Goal: Task Accomplishment & Management: Use online tool/utility

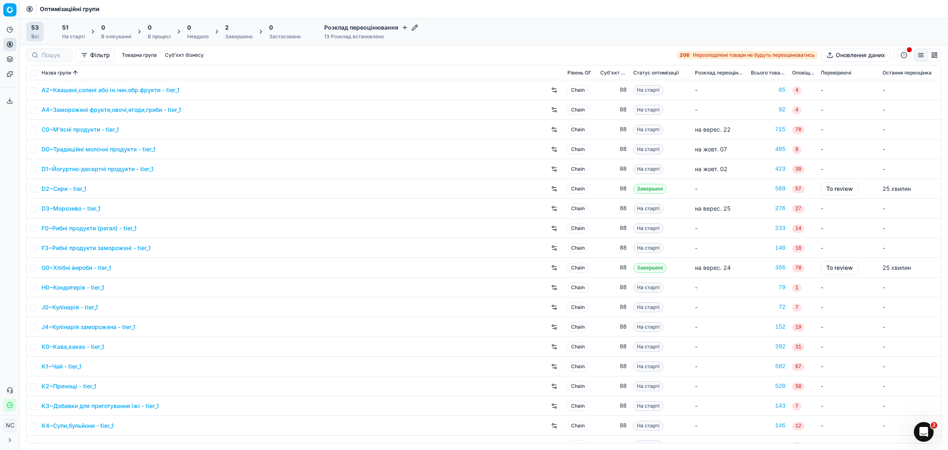
click at [237, 33] on div "Завершено" at bounding box center [239, 36] width 28 height 7
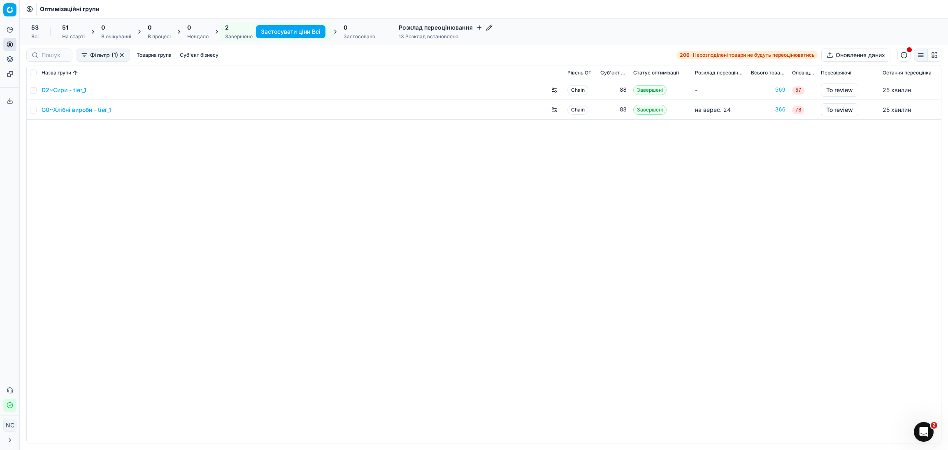
click at [83, 111] on link "G0~Хлібні вироби - tier_1" at bounding box center [77, 110] width 70 height 8
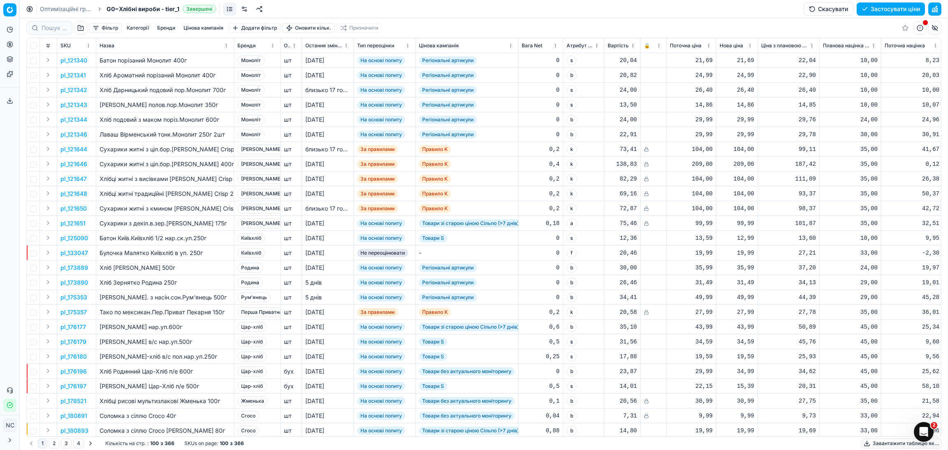
click at [80, 28] on button "button" at bounding box center [80, 27] width 13 height 13
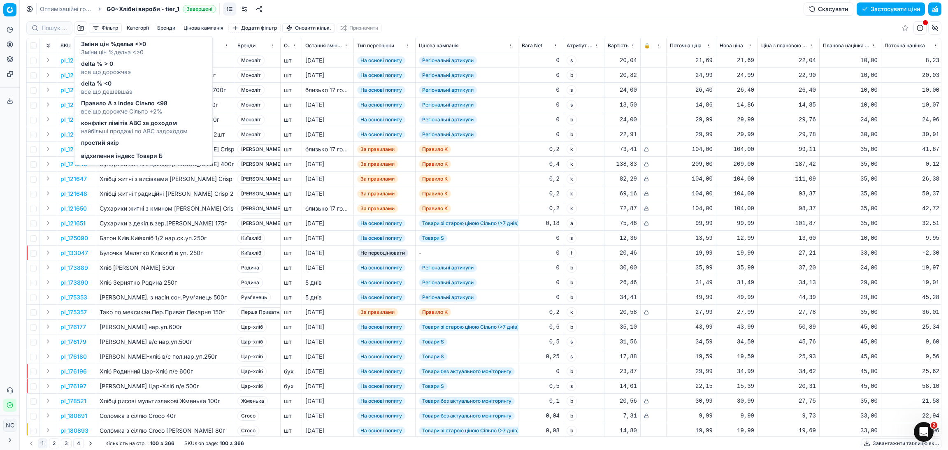
click at [120, 47] on span "Зміни цін %дельа <>0" at bounding box center [113, 44] width 65 height 8
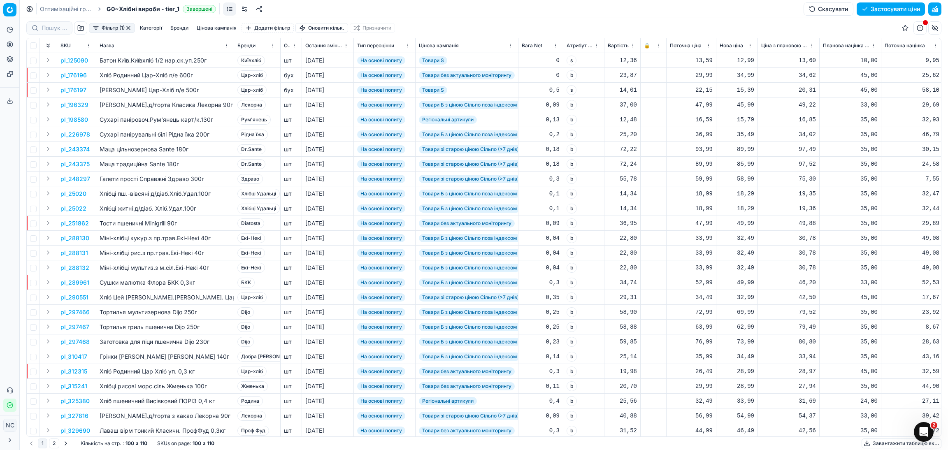
click at [272, 46] on html "Pricing platform Аналітика Цінова оптимізація Асортимент продукції Шаблони Серв…" at bounding box center [474, 225] width 948 height 450
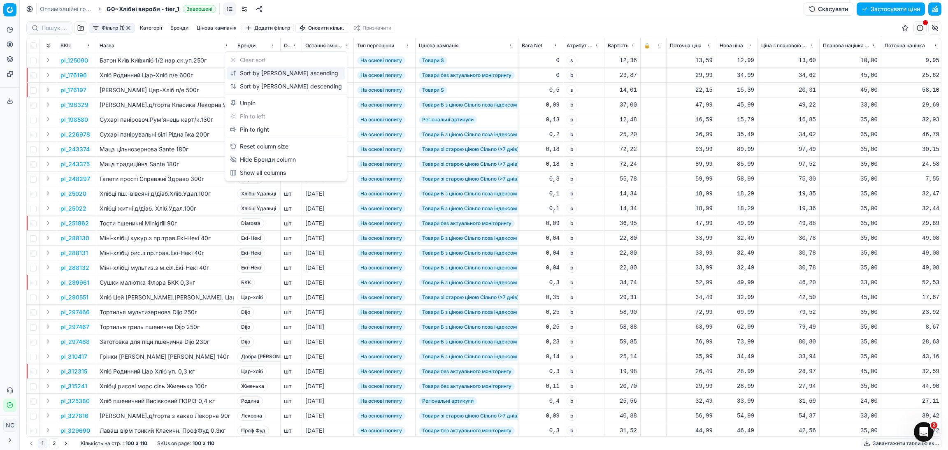
click at [260, 74] on div "Sort by [PERSON_NAME] ascending" at bounding box center [284, 73] width 108 height 8
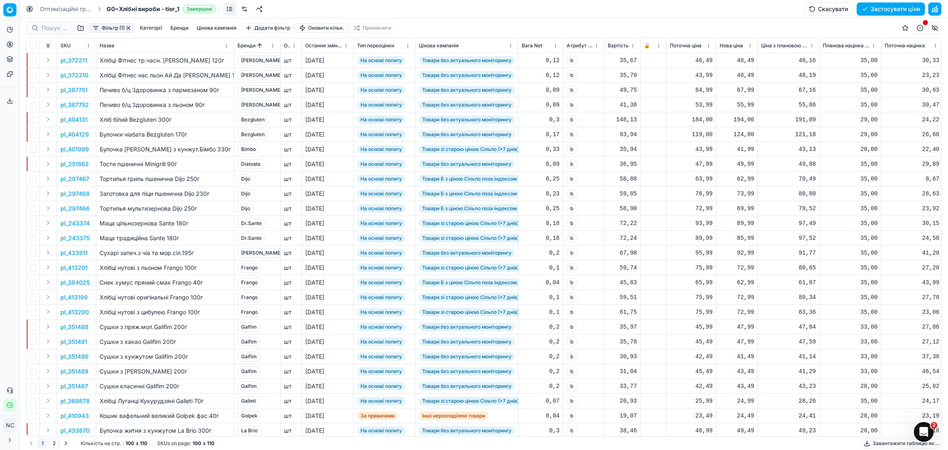
click at [96, 28] on button "Фільтр (1)" at bounding box center [112, 28] width 46 height 10
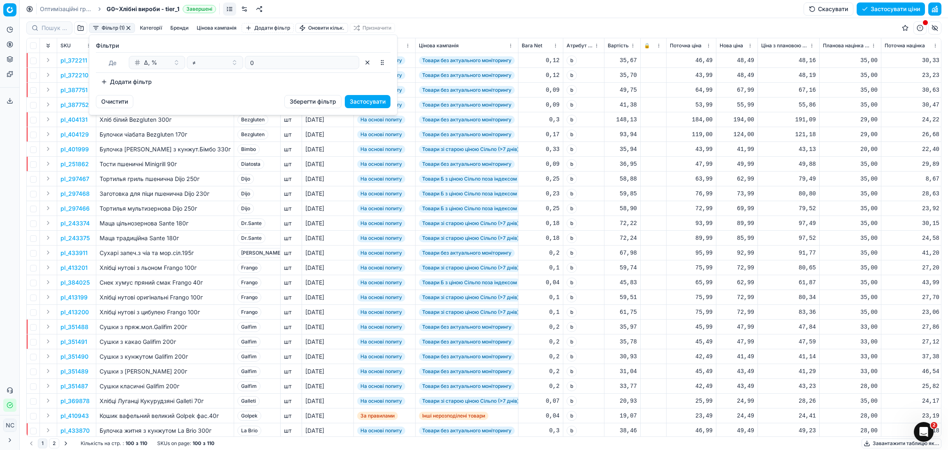
click at [104, 83] on button "Додати фільтр" at bounding box center [126, 81] width 61 height 13
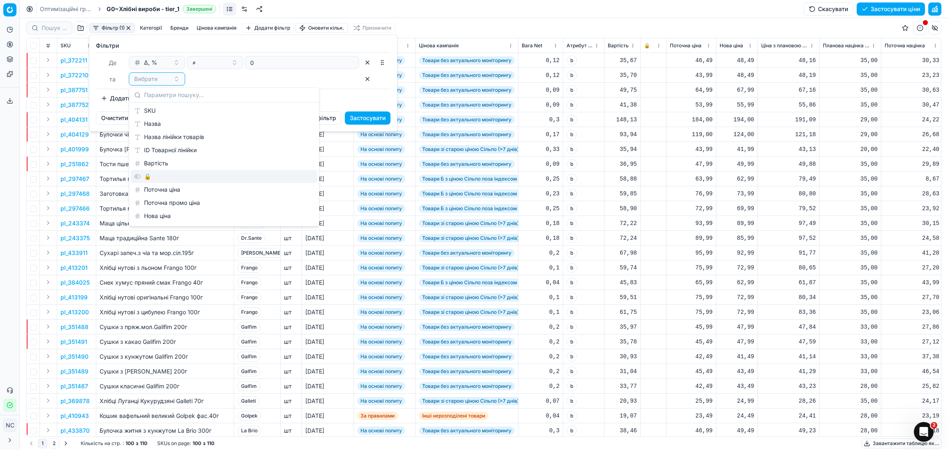
click at [162, 180] on div "🔒" at bounding box center [224, 176] width 186 height 13
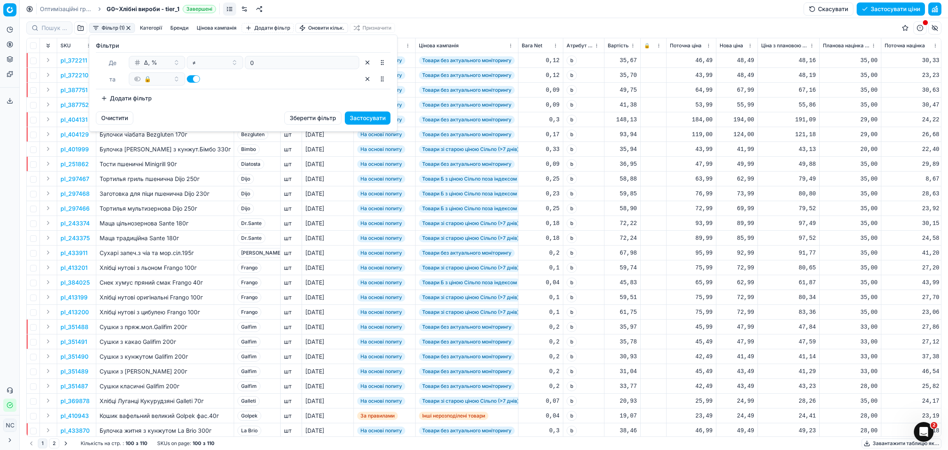
click at [186, 80] on div "🔒" at bounding box center [244, 78] width 230 height 13
click at [189, 80] on button "button" at bounding box center [193, 78] width 13 height 7
checkbox input "false"
click at [367, 116] on button "Застосувати" at bounding box center [368, 117] width 46 height 13
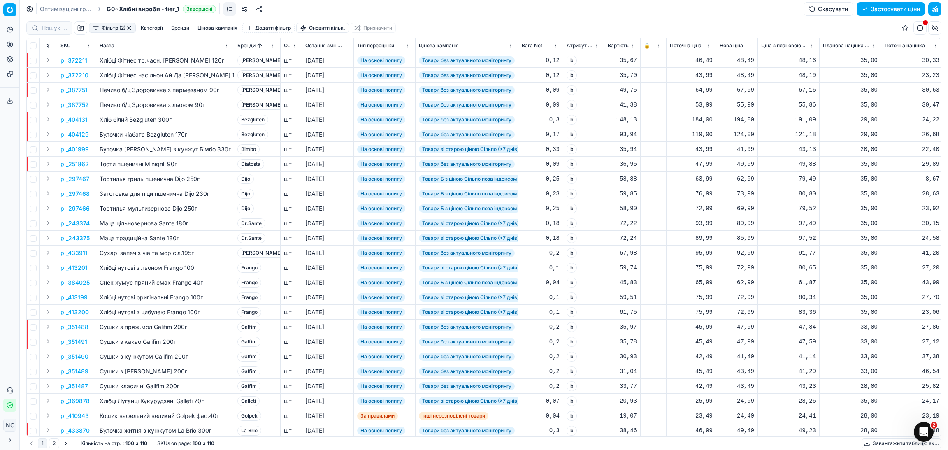
click at [224, 28] on button "Цінова кампанія" at bounding box center [217, 28] width 46 height 10
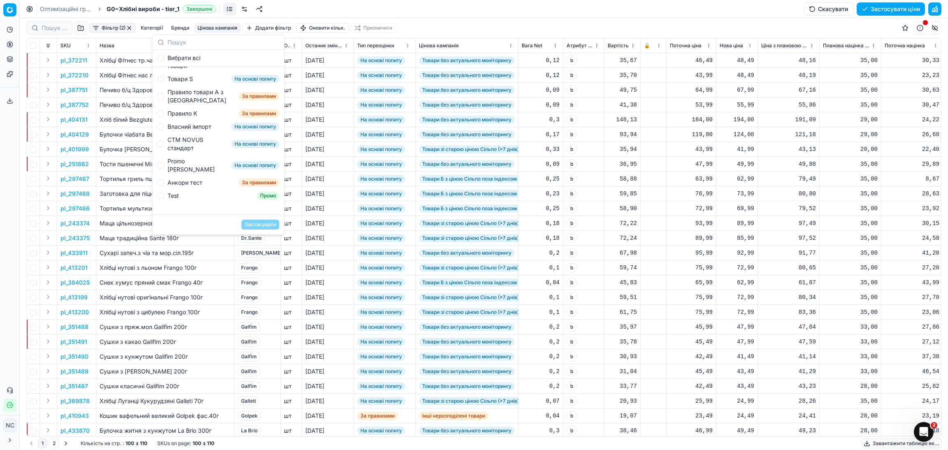
scroll to position [150, 0]
click at [189, 64] on div "Інші нерозподілені товари" at bounding box center [201, 55] width 68 height 16
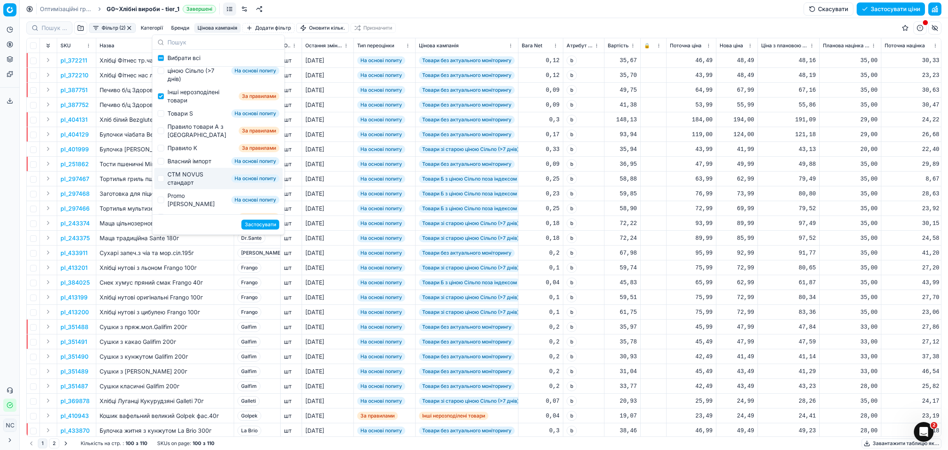
scroll to position [88, 0]
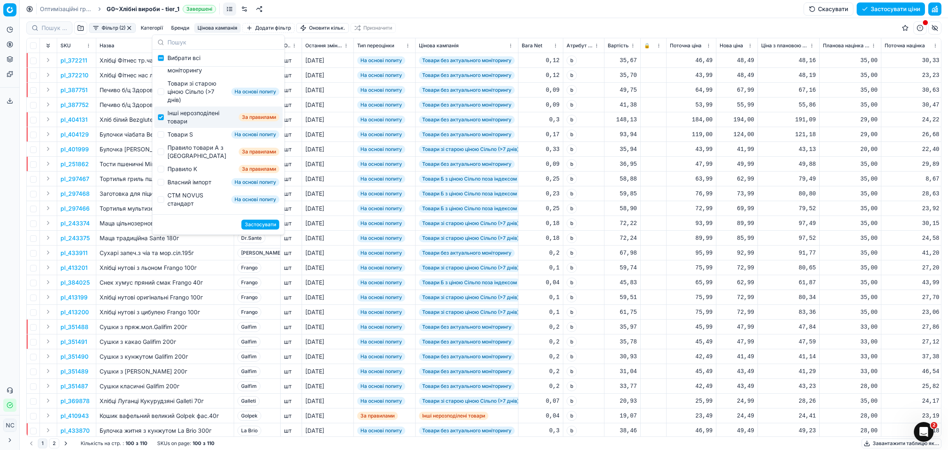
click at [183, 125] on div "Інші нерозподілені товари" at bounding box center [201, 117] width 68 height 16
checkbox input "false"
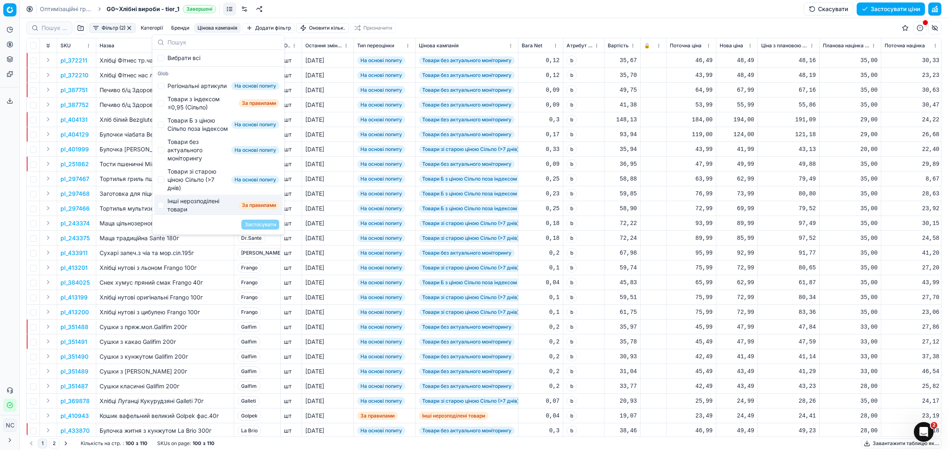
scroll to position [0, 0]
click at [199, 111] on div "Товари з індексом ≤0,95 (Сільпо)" at bounding box center [201, 103] width 68 height 16
checkbox input "true"
click at [254, 225] on button "Застосувати" at bounding box center [260, 225] width 38 height 10
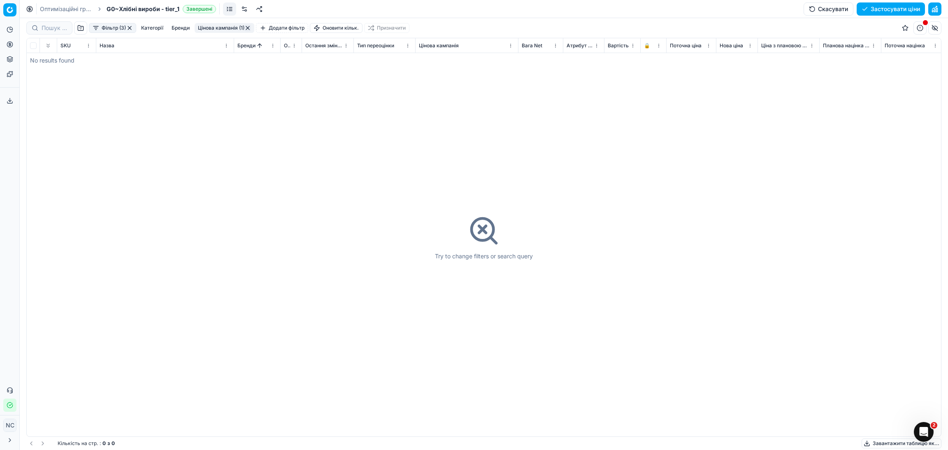
click at [201, 27] on button "Цінова кампанія (1)" at bounding box center [225, 28] width 60 height 10
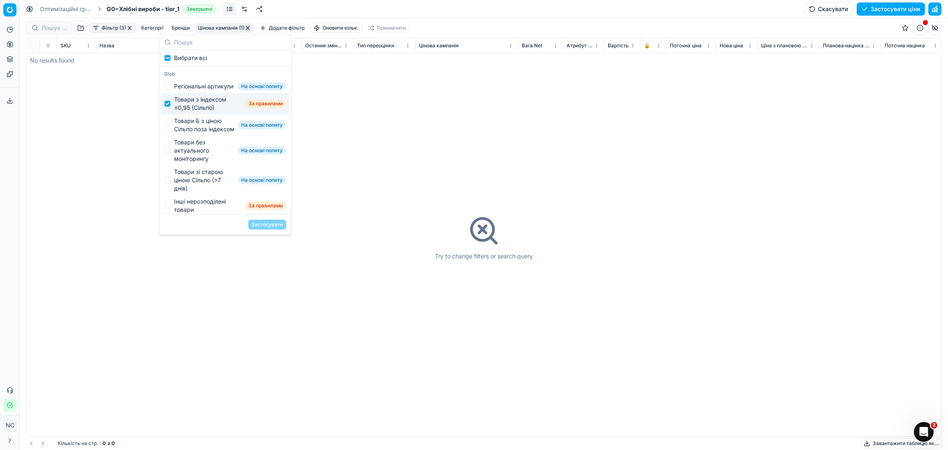
click at [188, 109] on div "Товари з індексом ≤0,95 (Сільпо)" at bounding box center [208, 103] width 68 height 16
checkbox input "false"
click at [198, 133] on div "Товари Б з ціною Сільпо поза індексом" at bounding box center [204, 125] width 60 height 16
checkbox input "true"
click at [259, 225] on button "Застосувати" at bounding box center [267, 225] width 38 height 10
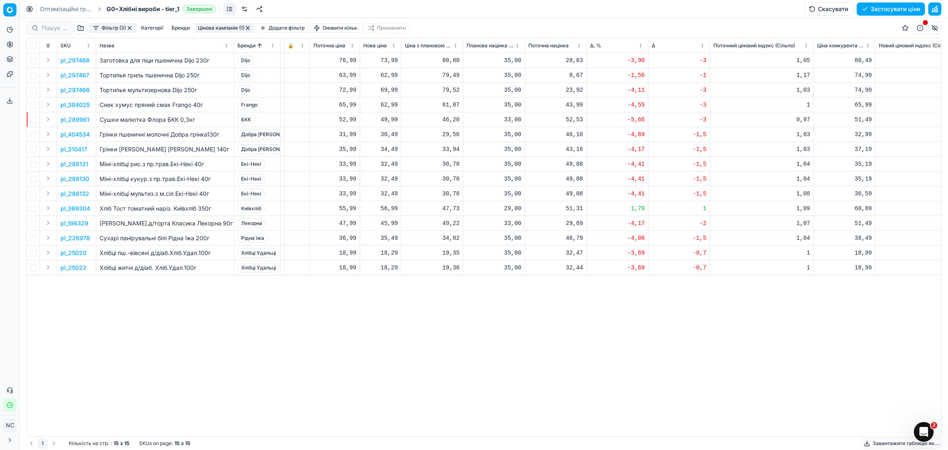
scroll to position [0, 429]
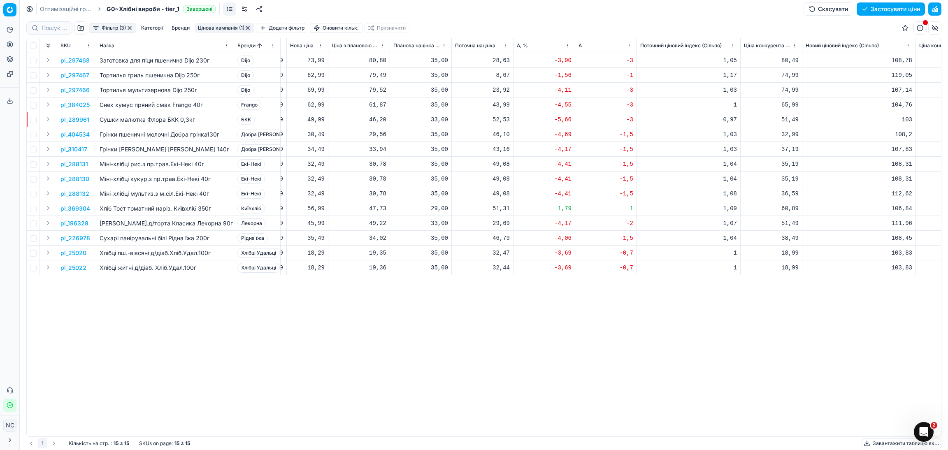
click at [82, 61] on p "pl_297468" at bounding box center [74, 60] width 29 height 8
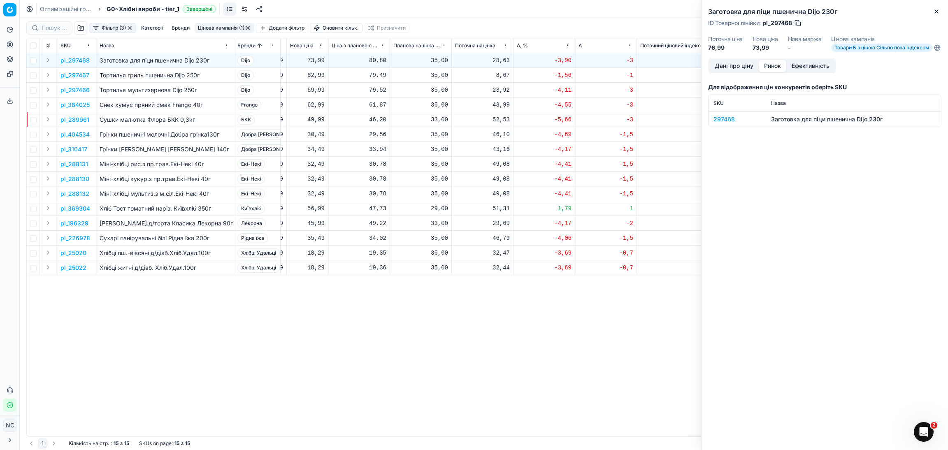
click at [771, 72] on button "Ринок" at bounding box center [773, 66] width 28 height 12
click at [726, 123] on div "297468" at bounding box center [737, 119] width 48 height 8
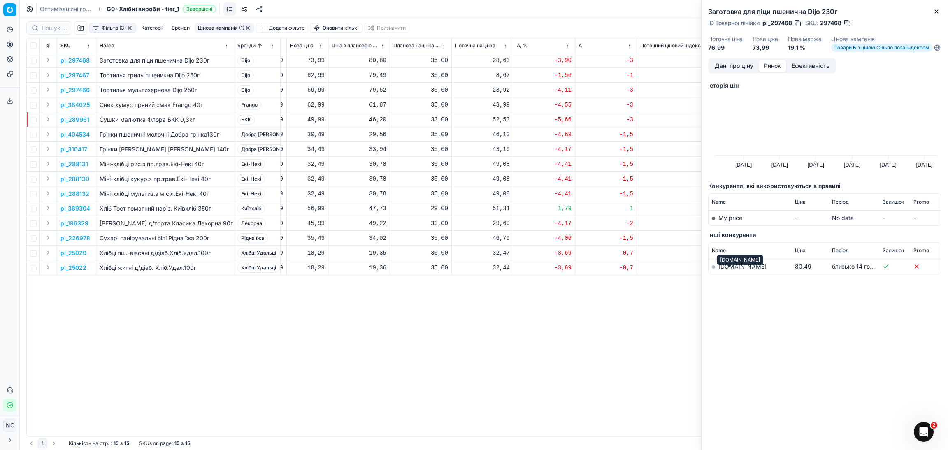
click at [728, 270] on link "[DOMAIN_NAME]" at bounding box center [742, 266] width 48 height 7
click at [942, 14] on div "Заготовка для піци пшенична Dijo 230г ID Товарної лінійки : pl_297468 SKU : 297…" at bounding box center [824, 29] width 246 height 58
click at [936, 13] on icon "button" at bounding box center [936, 11] width 7 height 7
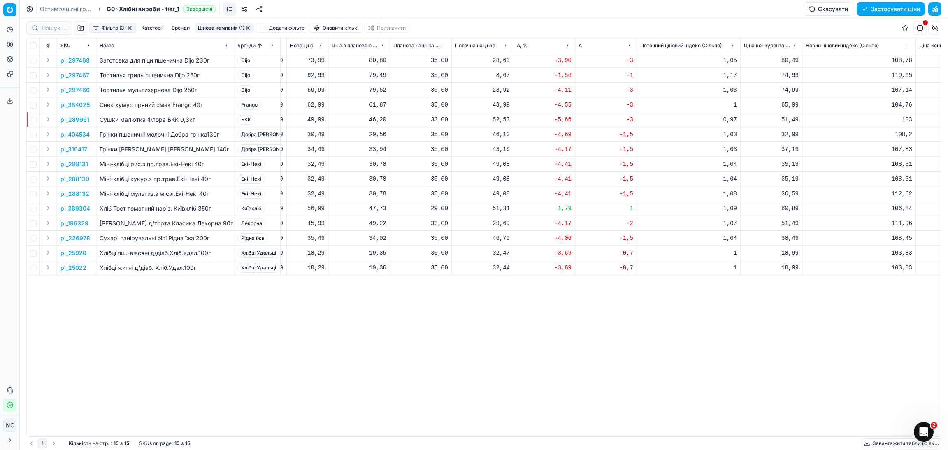
click at [81, 76] on p "pl_297467" at bounding box center [74, 75] width 29 height 8
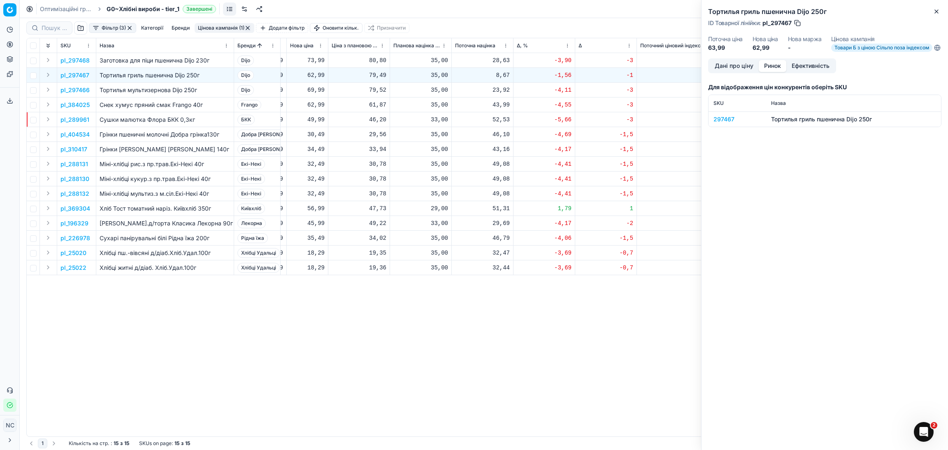
click at [774, 71] on button "Ринок" at bounding box center [773, 66] width 28 height 12
click at [726, 123] on div "297467" at bounding box center [737, 119] width 48 height 8
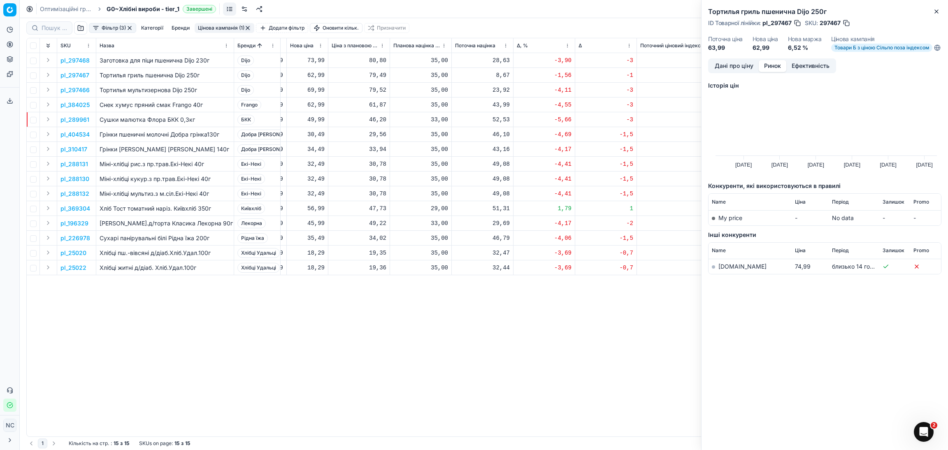
click at [733, 270] on link "[DOMAIN_NAME]" at bounding box center [742, 266] width 48 height 7
click at [936, 11] on icon "button" at bounding box center [936, 11] width 3 height 3
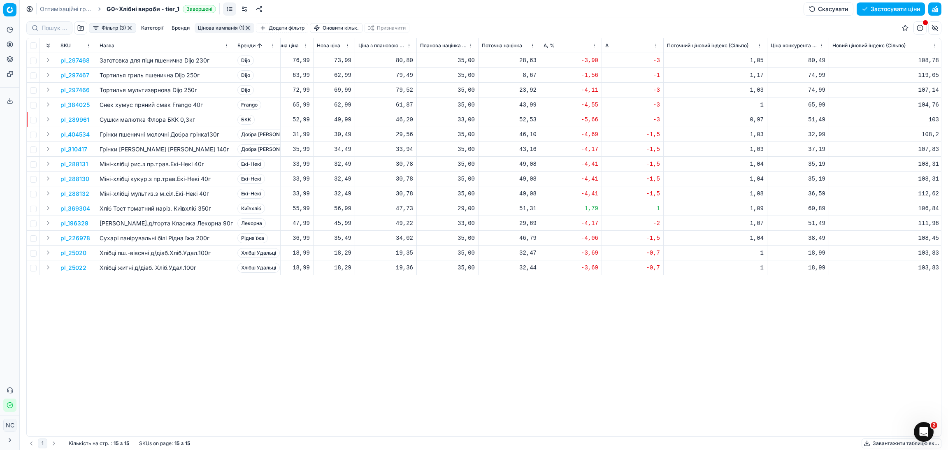
scroll to position [0, 404]
click at [83, 75] on p "pl_297467" at bounding box center [74, 75] width 29 height 8
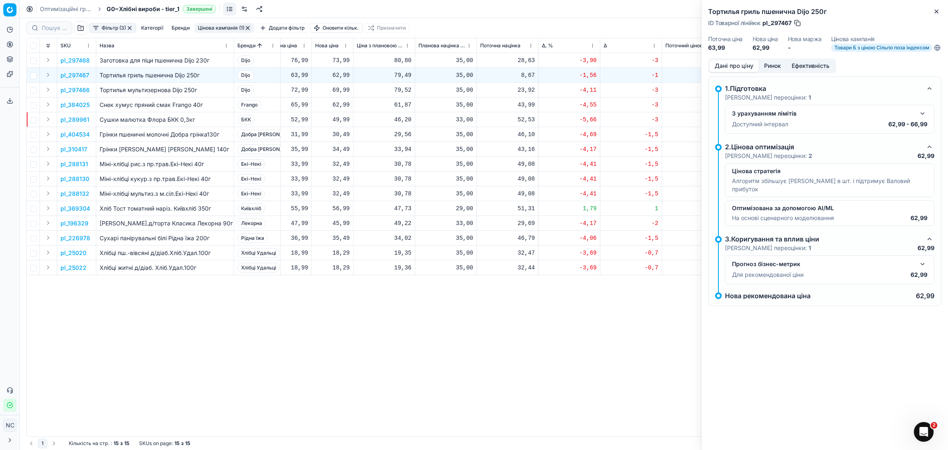
click at [776, 72] on button "Ринок" at bounding box center [773, 66] width 28 height 12
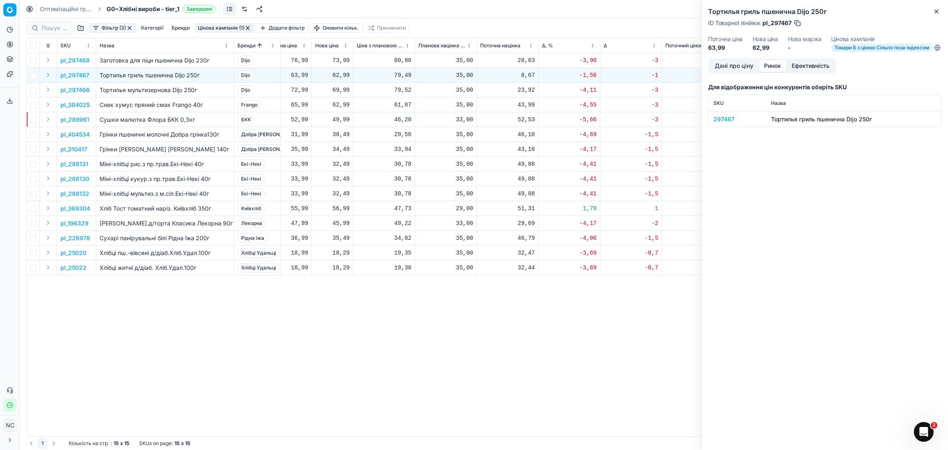
click at [729, 123] on div "297467" at bounding box center [737, 119] width 48 height 8
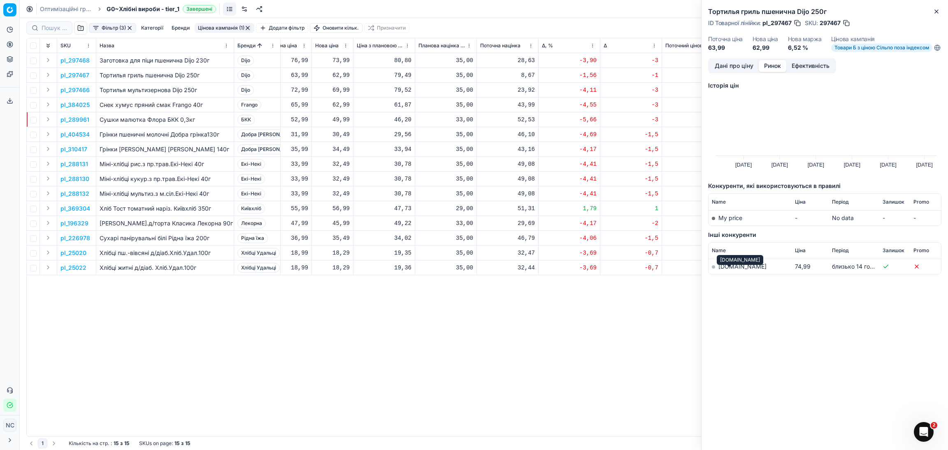
click at [732, 270] on link "[DOMAIN_NAME]" at bounding box center [742, 266] width 48 height 7
click at [940, 11] on button "Close" at bounding box center [936, 12] width 10 height 10
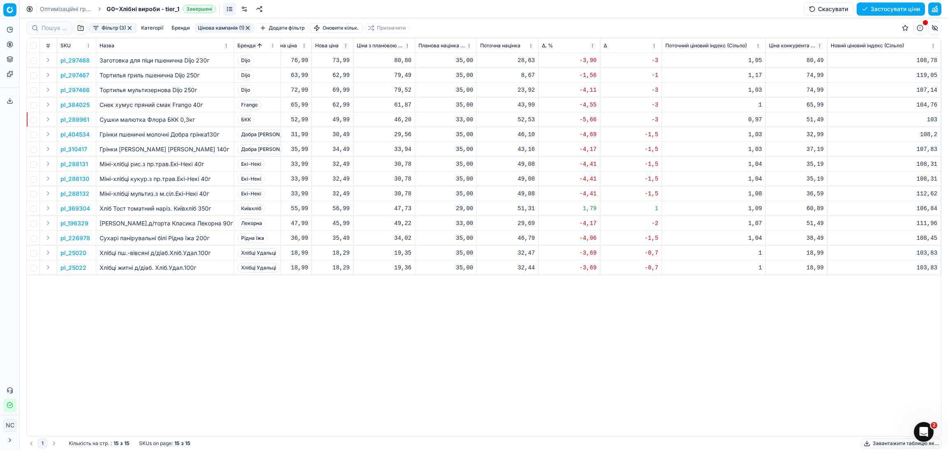
click at [340, 77] on div "62,99" at bounding box center [332, 75] width 35 height 8
type input "63.99"
click at [78, 91] on p "pl_297466" at bounding box center [74, 90] width 29 height 8
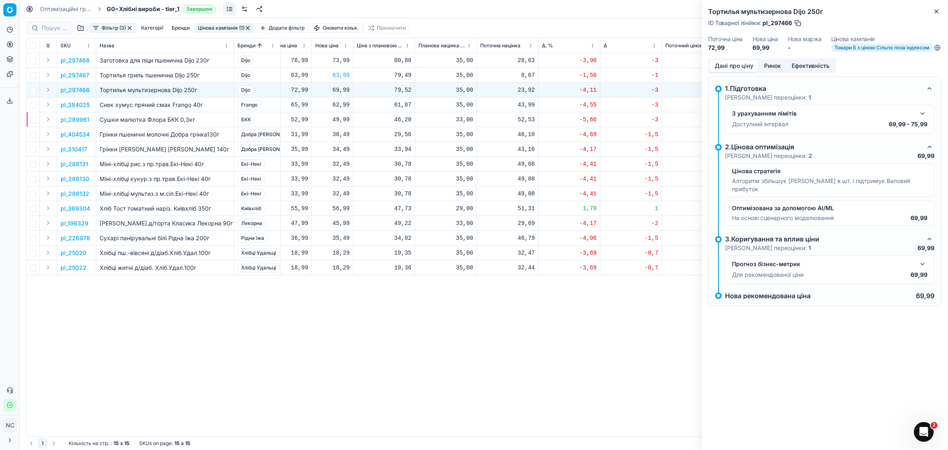
click at [773, 72] on button "Ринок" at bounding box center [773, 66] width 28 height 12
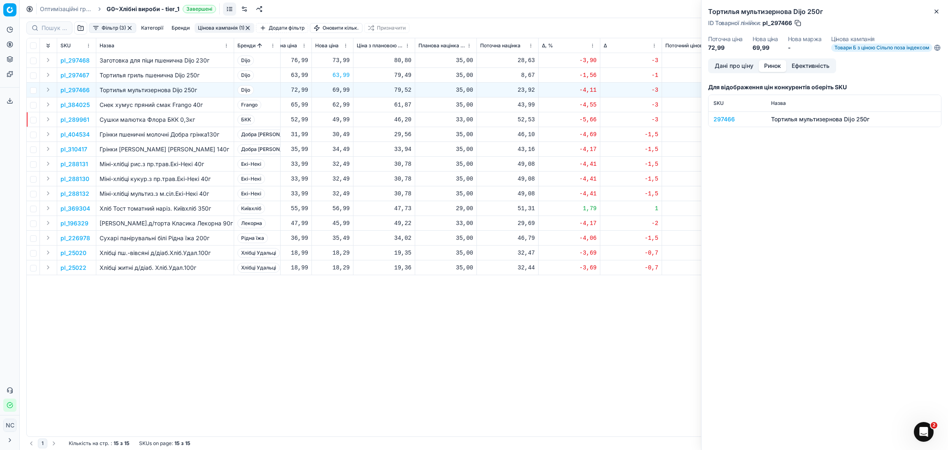
click at [727, 123] on div "297466" at bounding box center [737, 119] width 48 height 8
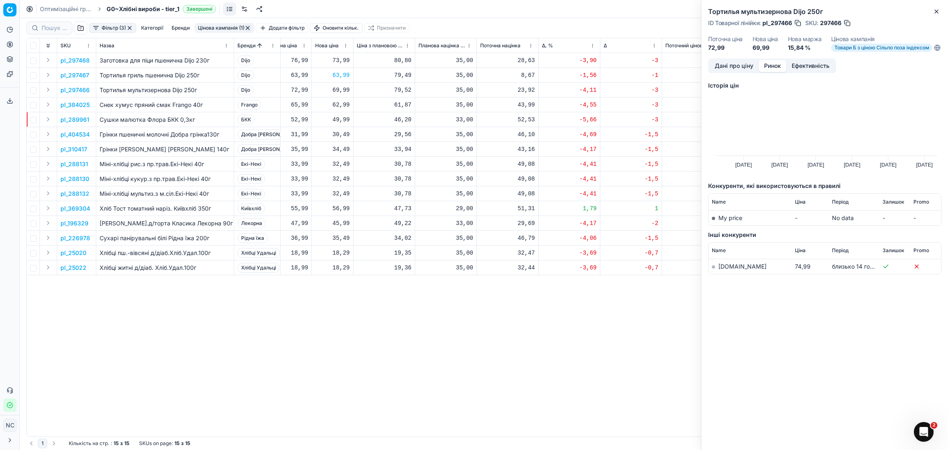
click at [729, 270] on link "[DOMAIN_NAME]" at bounding box center [742, 266] width 48 height 7
click at [937, 14] on icon "button" at bounding box center [936, 11] width 7 height 7
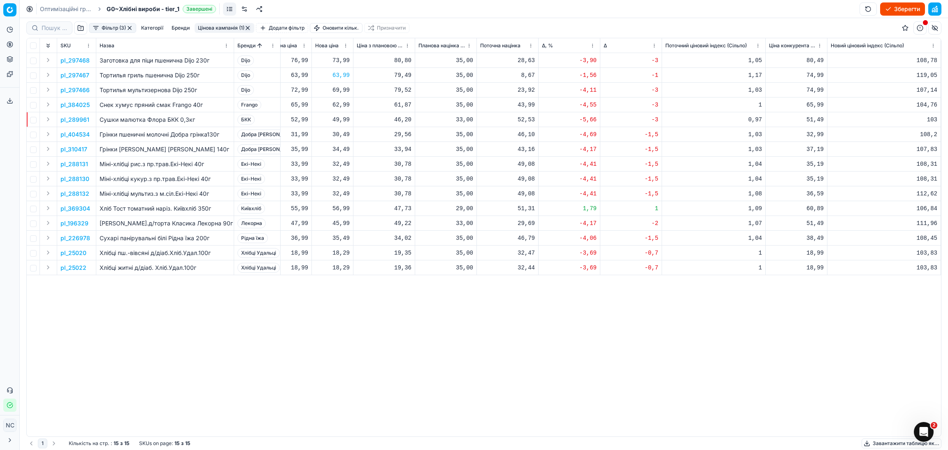
click at [336, 89] on div "69,99" at bounding box center [332, 90] width 35 height 8
type input "6"
type input "72.99"
click at [80, 104] on p "pl_384025" at bounding box center [74, 105] width 29 height 8
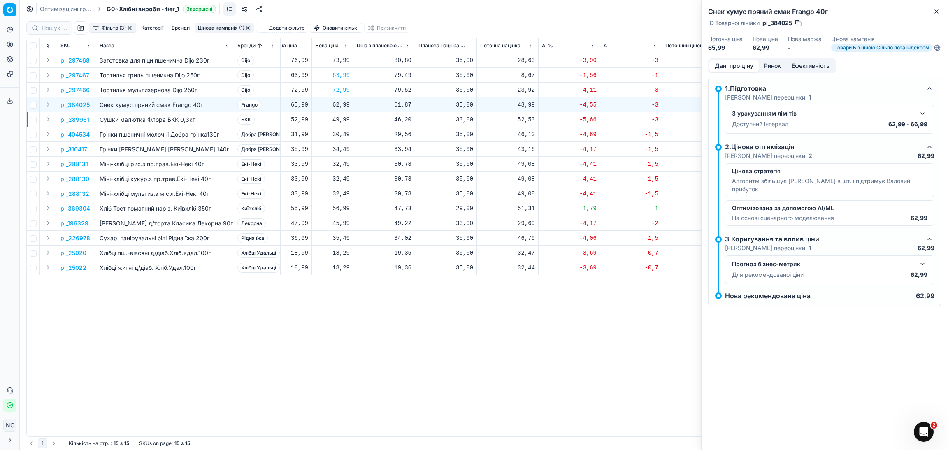
click at [777, 68] on button "Ринок" at bounding box center [773, 66] width 28 height 12
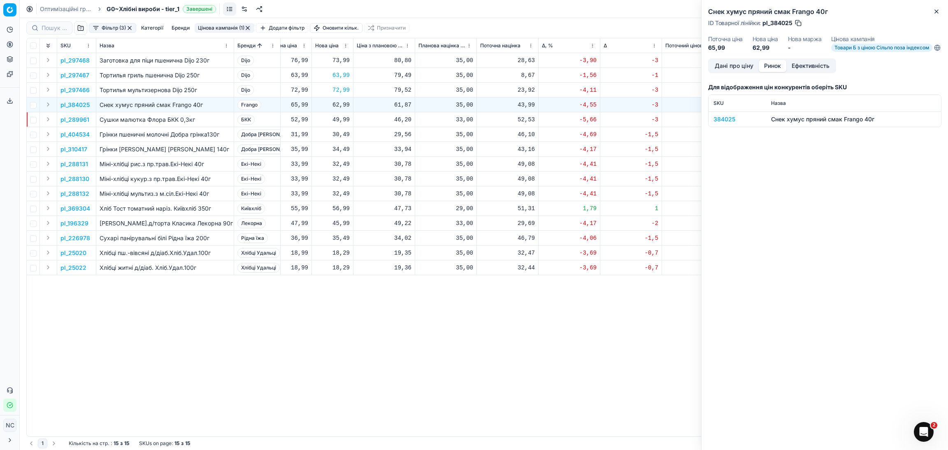
click at [729, 123] on div "384025" at bounding box center [737, 119] width 48 height 8
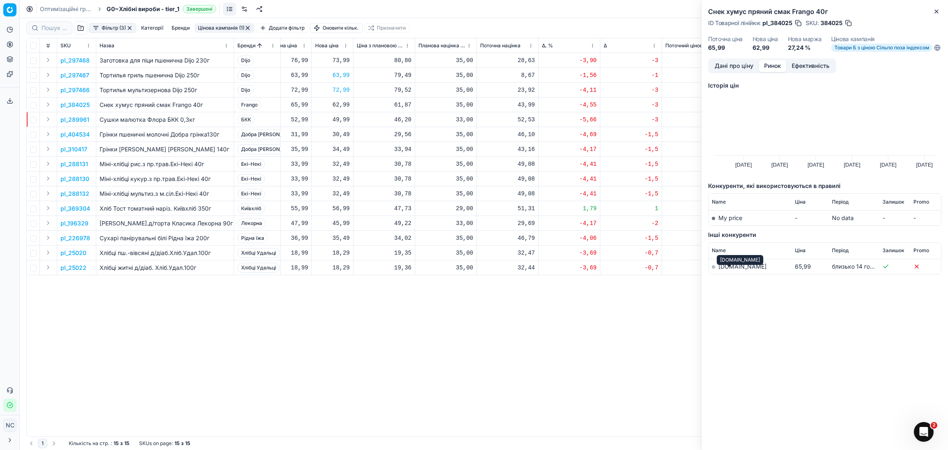
click at [734, 270] on link "[DOMAIN_NAME]" at bounding box center [742, 266] width 48 height 7
click at [729, 270] on link "[DOMAIN_NAME]" at bounding box center [742, 266] width 48 height 7
click at [936, 10] on icon "button" at bounding box center [936, 11] width 7 height 7
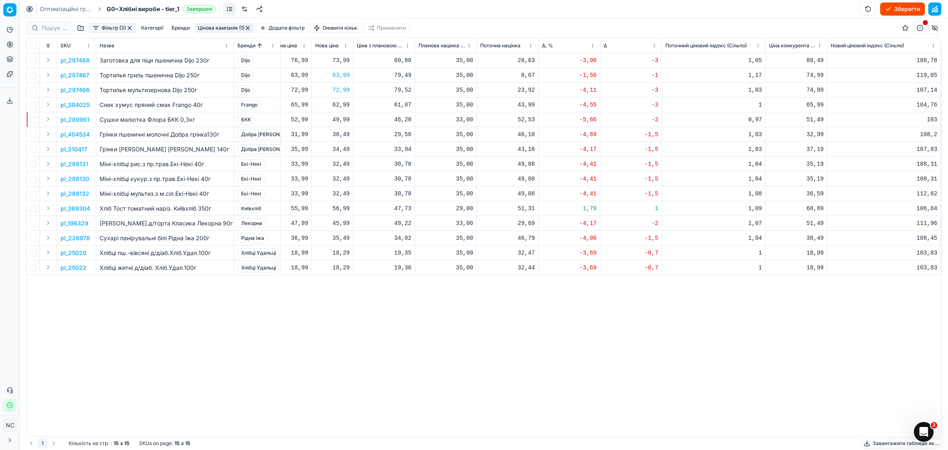
click at [71, 121] on p "pl_289961" at bounding box center [74, 120] width 29 height 8
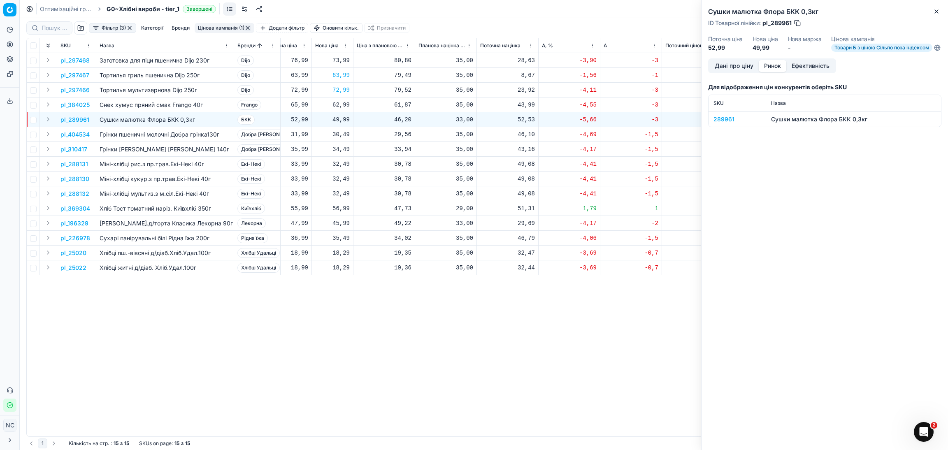
click at [768, 72] on button "Ринок" at bounding box center [773, 66] width 28 height 12
click at [726, 121] on div "289961" at bounding box center [737, 119] width 48 height 8
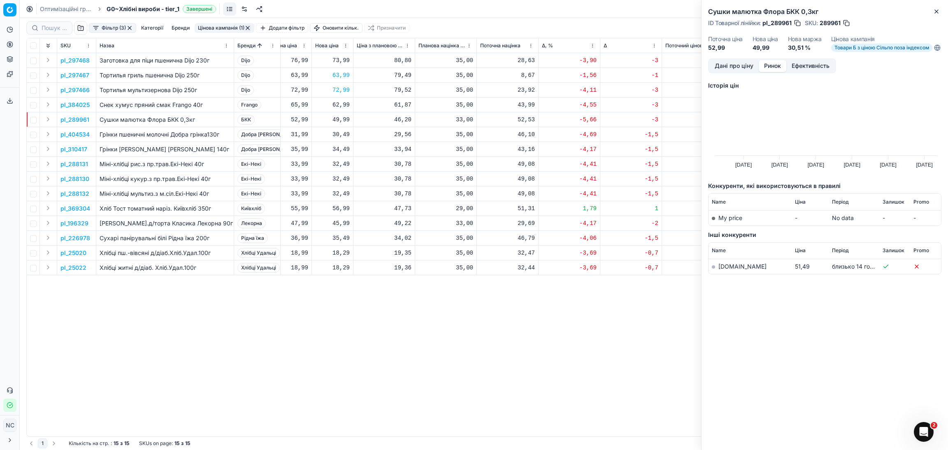
click at [727, 270] on link "[DOMAIN_NAME]" at bounding box center [742, 266] width 48 height 7
click at [79, 134] on p "pl_404534" at bounding box center [74, 134] width 29 height 8
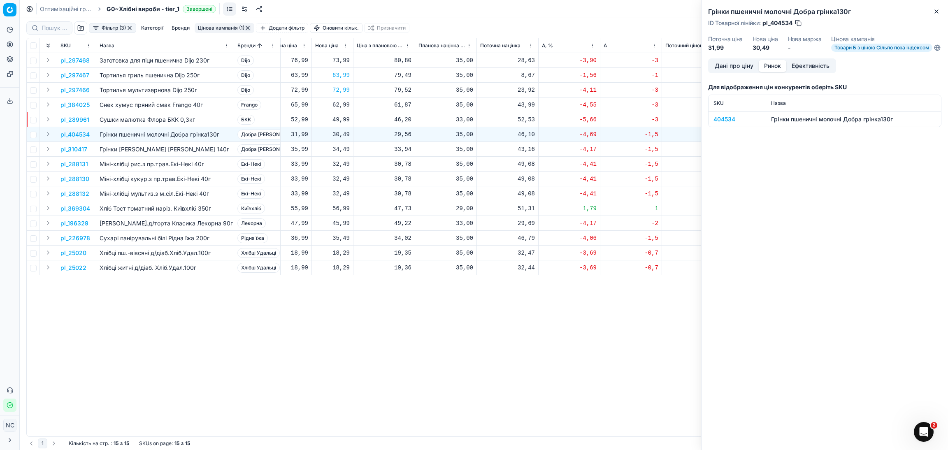
click at [723, 123] on div "404534" at bounding box center [737, 119] width 48 height 8
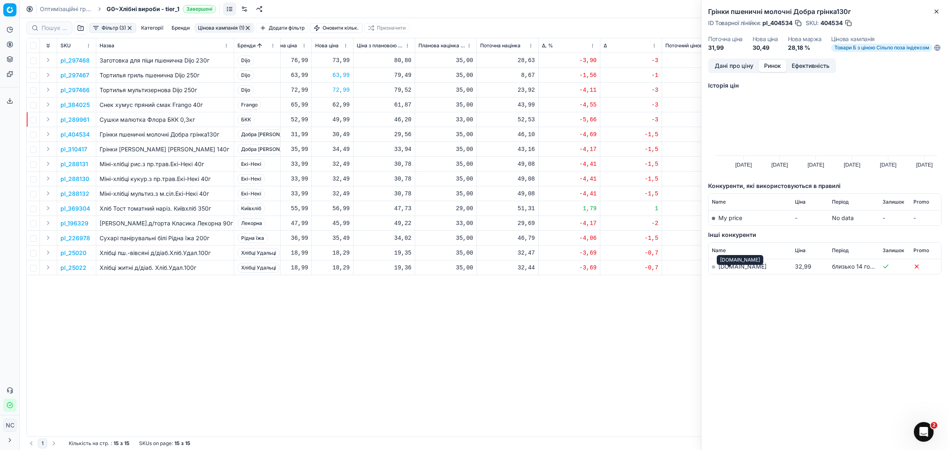
click at [729, 270] on link "[DOMAIN_NAME]" at bounding box center [742, 266] width 48 height 7
click at [74, 151] on p "pl_310417" at bounding box center [73, 149] width 27 height 8
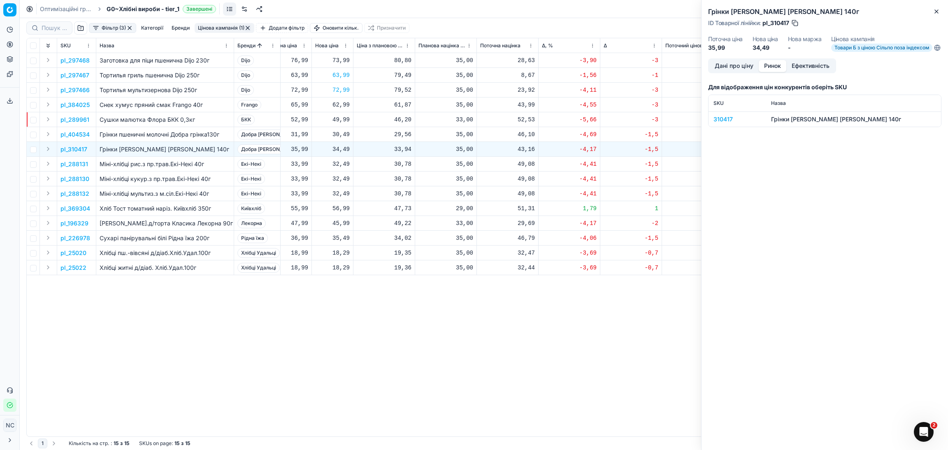
click at [736, 70] on button "Дані про ціну" at bounding box center [733, 66] width 49 height 12
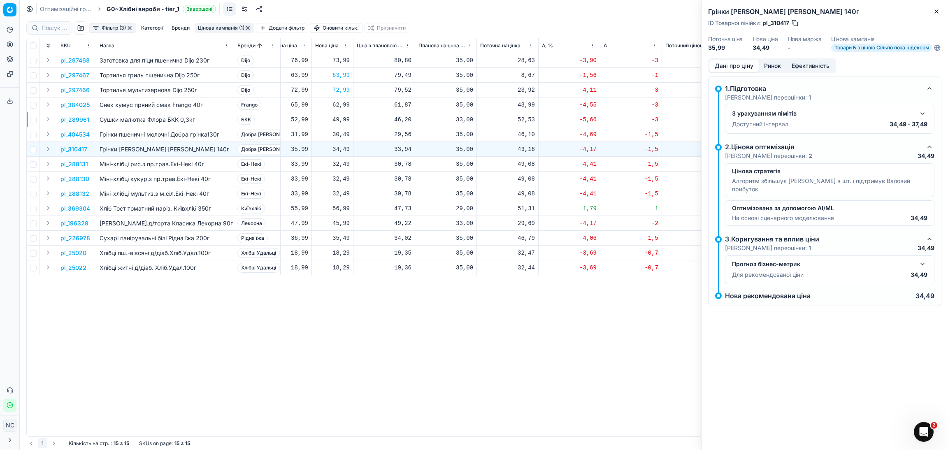
click at [771, 72] on button "Ринок" at bounding box center [773, 66] width 28 height 12
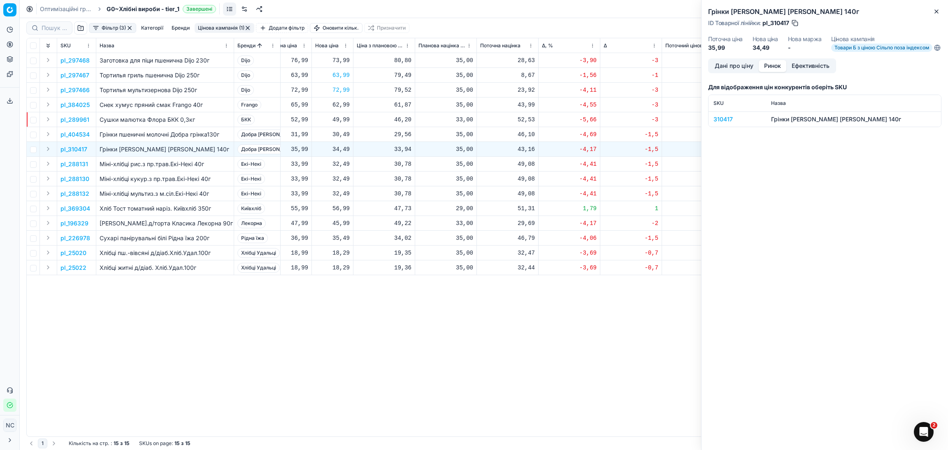
click at [724, 123] on div "310417" at bounding box center [737, 119] width 48 height 8
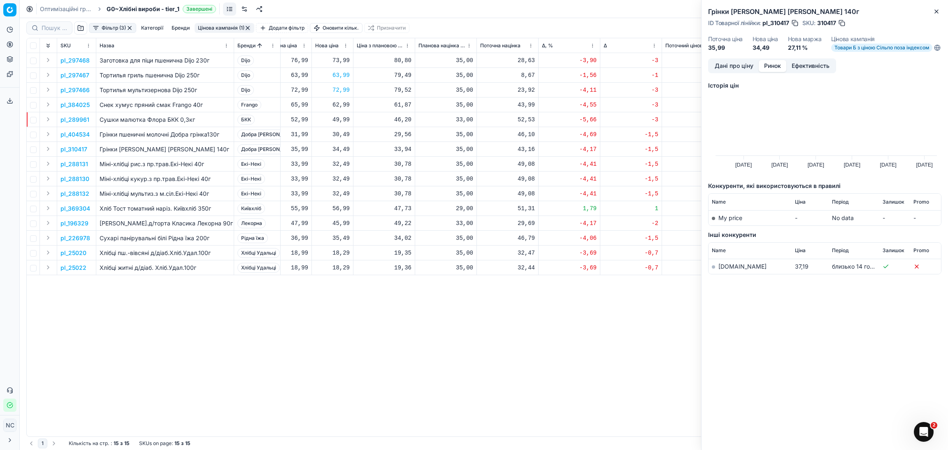
click at [736, 270] on link "[DOMAIN_NAME]" at bounding box center [742, 266] width 48 height 7
click at [936, 13] on icon "button" at bounding box center [936, 11] width 7 height 7
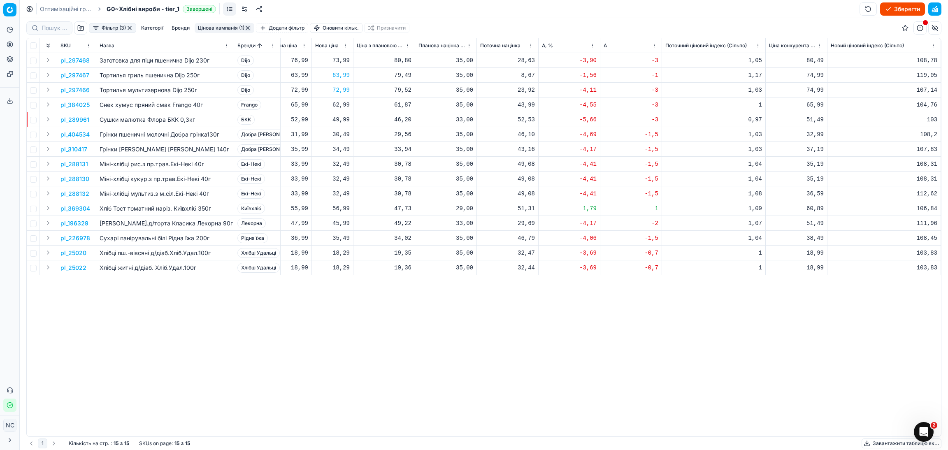
click at [76, 165] on p "pl_288131" at bounding box center [74, 164] width 28 height 8
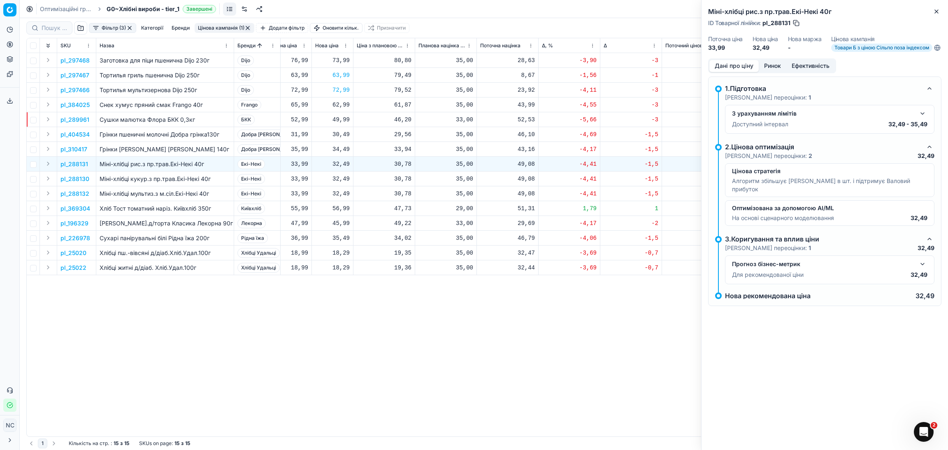
click at [768, 72] on button "Ринок" at bounding box center [773, 66] width 28 height 12
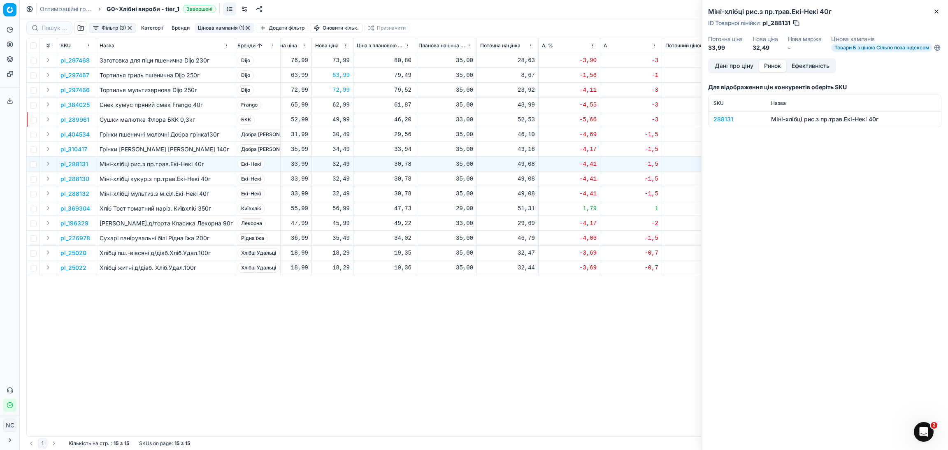
click at [714, 123] on div "288131" at bounding box center [737, 119] width 48 height 8
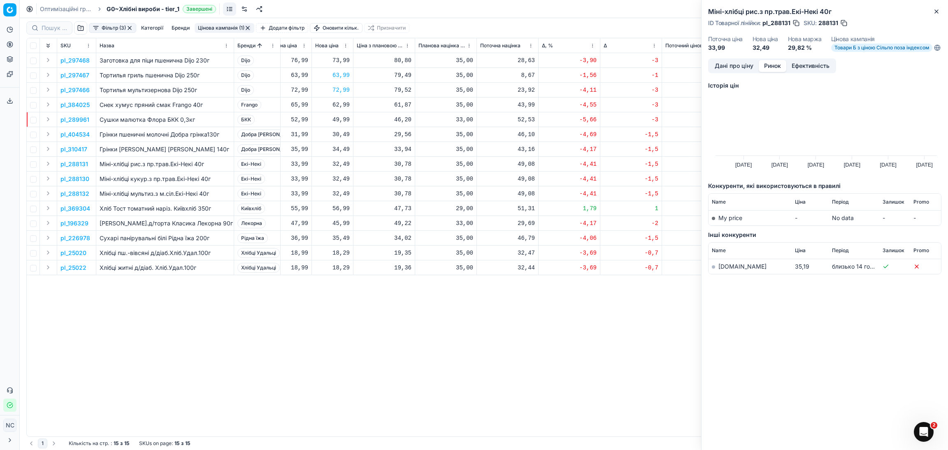
click at [729, 270] on link "[DOMAIN_NAME]" at bounding box center [742, 266] width 48 height 7
click at [82, 208] on p "pl_369304" at bounding box center [75, 208] width 30 height 8
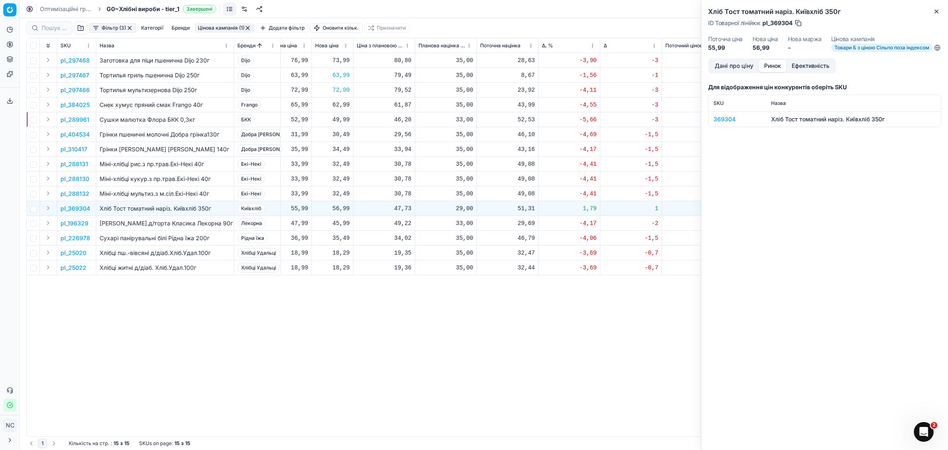
click at [723, 123] on div "369304" at bounding box center [737, 119] width 48 height 8
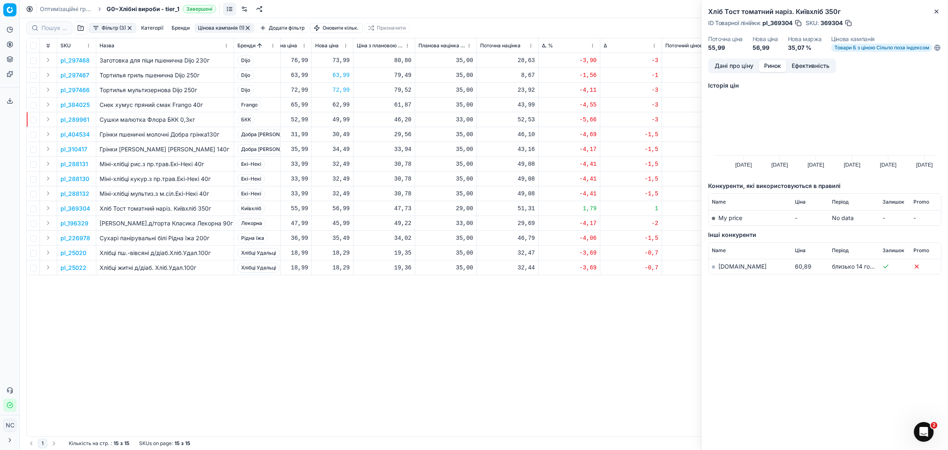
click at [719, 270] on link "[DOMAIN_NAME]" at bounding box center [742, 266] width 48 height 7
drag, startPoint x: 935, startPoint y: 13, endPoint x: 928, endPoint y: 18, distance: 8.2
click at [935, 13] on icon "button" at bounding box center [936, 11] width 3 height 3
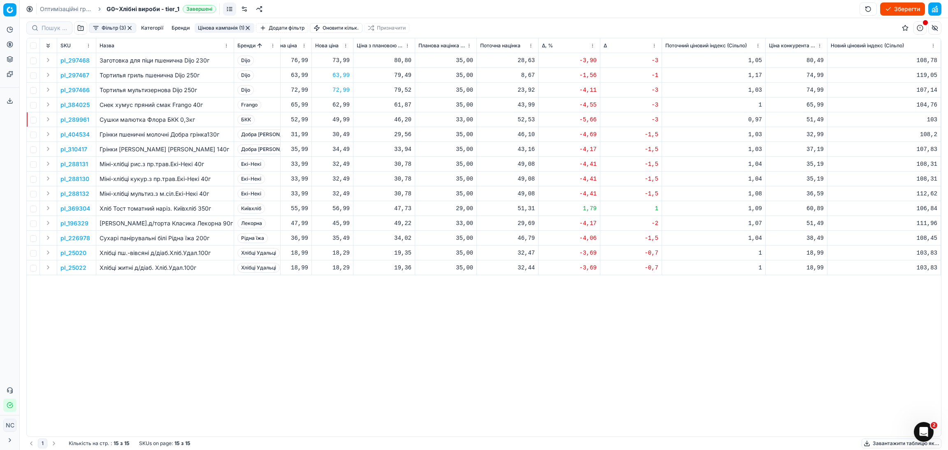
click at [75, 223] on p "pl_196329" at bounding box center [74, 223] width 28 height 8
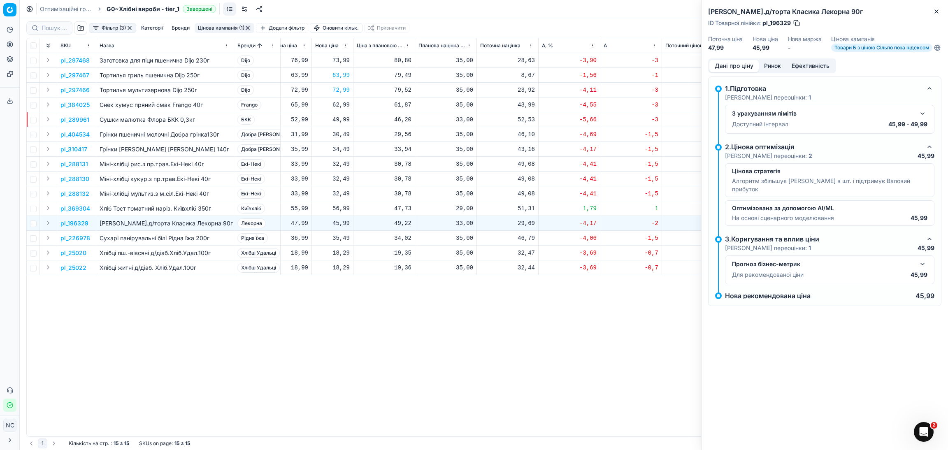
click at [773, 72] on button "Ринок" at bounding box center [773, 66] width 28 height 12
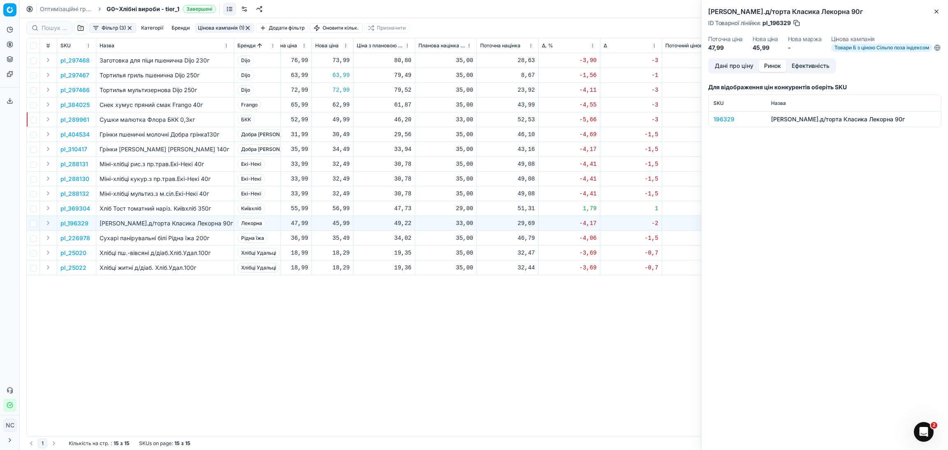
click at [727, 123] on div "196329" at bounding box center [737, 119] width 48 height 8
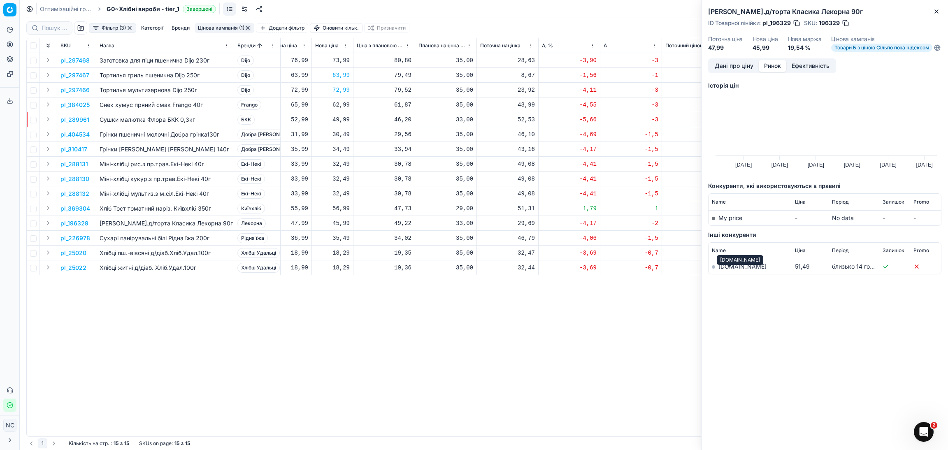
click at [728, 270] on link "[DOMAIN_NAME]" at bounding box center [742, 266] width 48 height 7
click at [938, 12] on icon "button" at bounding box center [936, 11] width 7 height 7
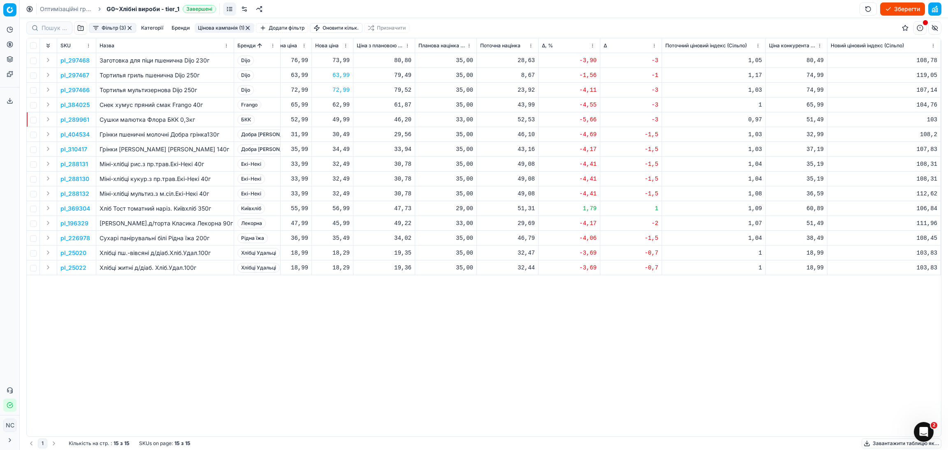
click at [78, 255] on p "pl_25020" at bounding box center [73, 253] width 26 height 8
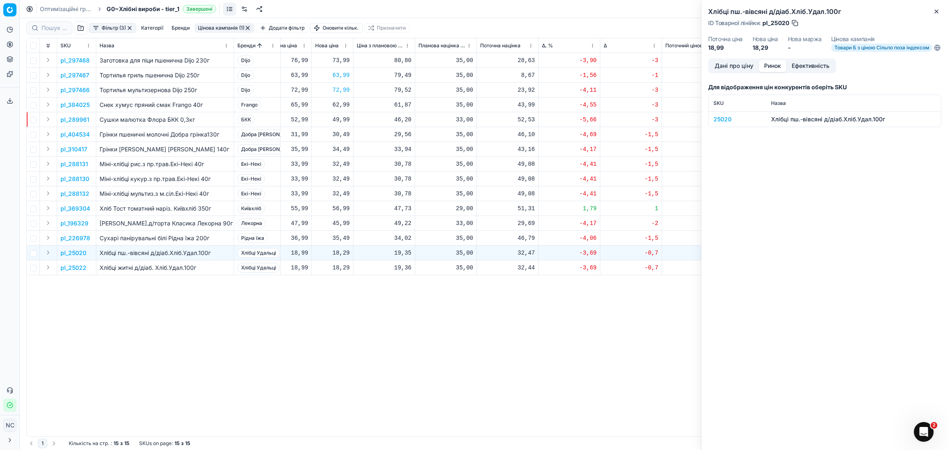
click at [770, 72] on button "Ринок" at bounding box center [773, 66] width 28 height 12
click at [717, 123] on div "25020" at bounding box center [737, 119] width 48 height 8
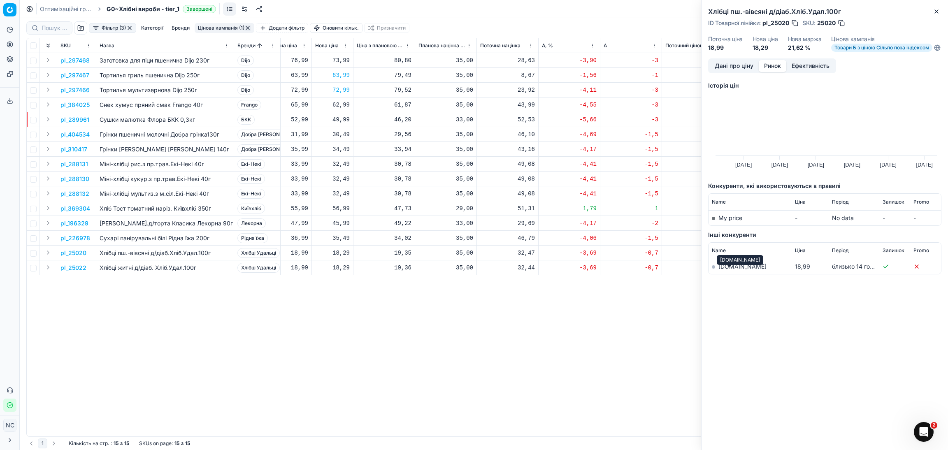
click at [724, 270] on link "[DOMAIN_NAME]" at bounding box center [742, 266] width 48 height 7
click at [940, 14] on button "Close" at bounding box center [936, 12] width 10 height 10
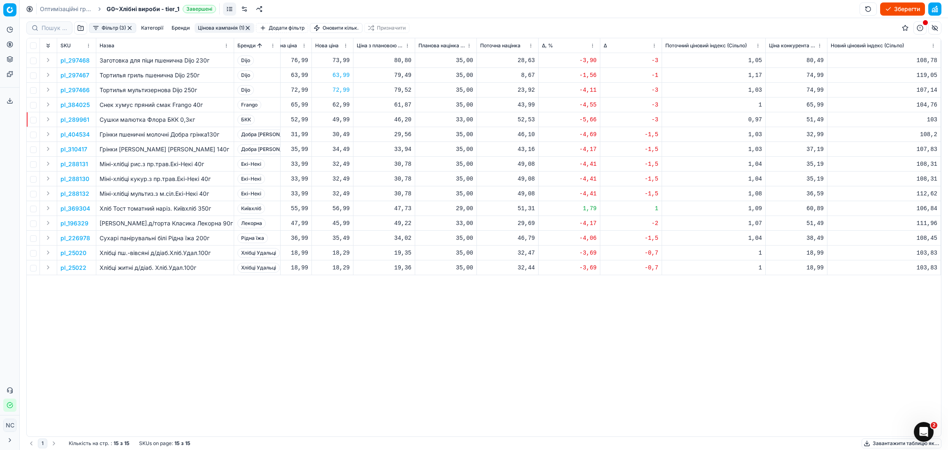
click at [225, 25] on button "Цінова кампанія (1)" at bounding box center [225, 28] width 60 height 10
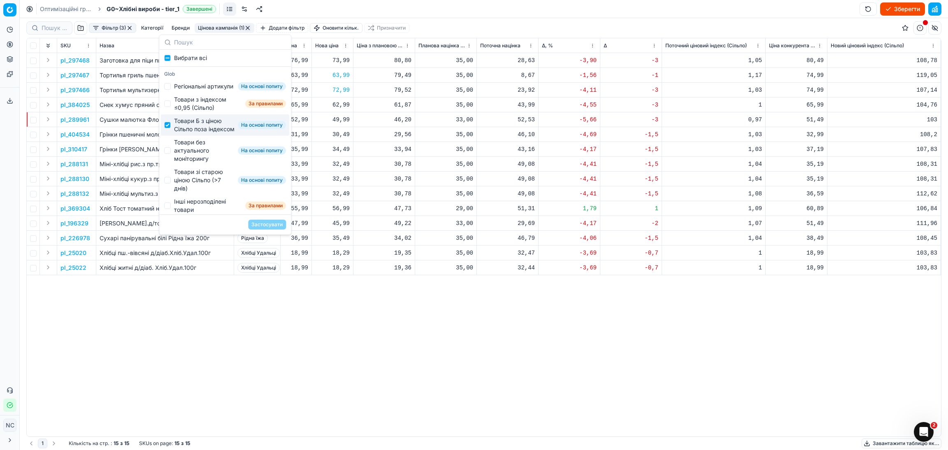
click at [195, 133] on div "Товари Б з ціною Сільпо поза індексом" at bounding box center [204, 125] width 60 height 16
checkbox input "false"
click at [194, 163] on div "Товари без актуального моніторингу" at bounding box center [204, 150] width 60 height 25
checkbox input "true"
click at [263, 227] on button "Застосувати" at bounding box center [267, 225] width 38 height 10
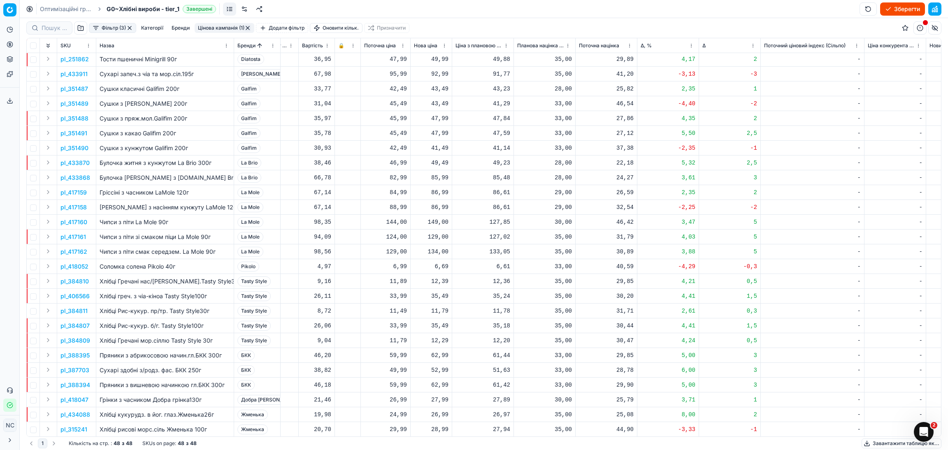
scroll to position [0, 306]
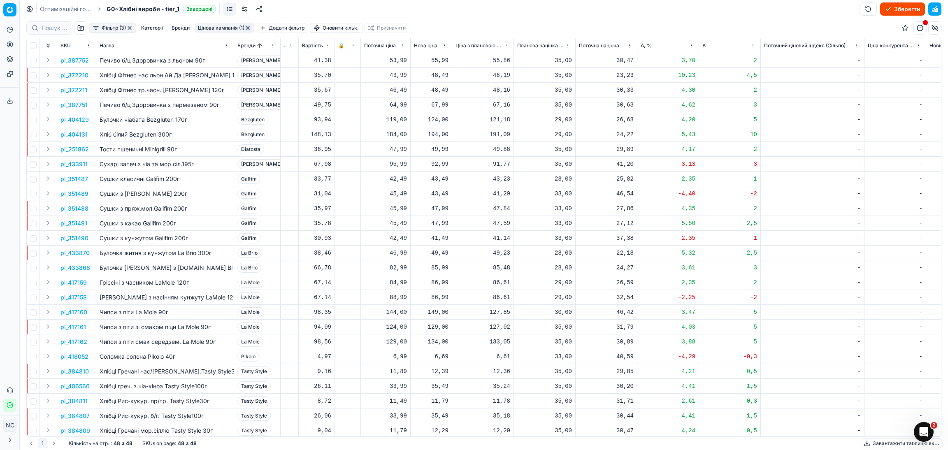
click at [225, 26] on button "Цінова кампанія (1)" at bounding box center [225, 28] width 60 height 10
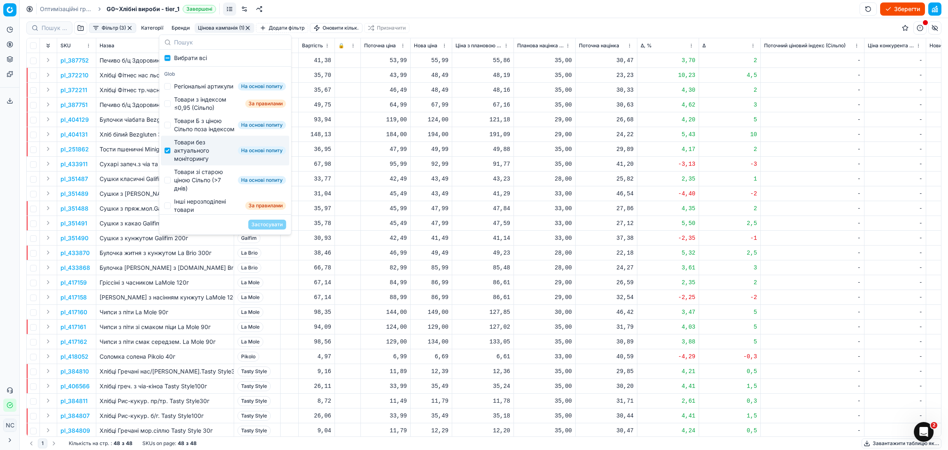
click at [195, 163] on div "Товари без актуального моніторингу" at bounding box center [204, 150] width 60 height 25
checkbox input "false"
click at [201, 193] on div "Товари зі старою ціною Сільпо (>7 днів)" at bounding box center [204, 180] width 60 height 25
checkbox input "true"
click at [274, 225] on button "Застосувати" at bounding box center [267, 225] width 38 height 10
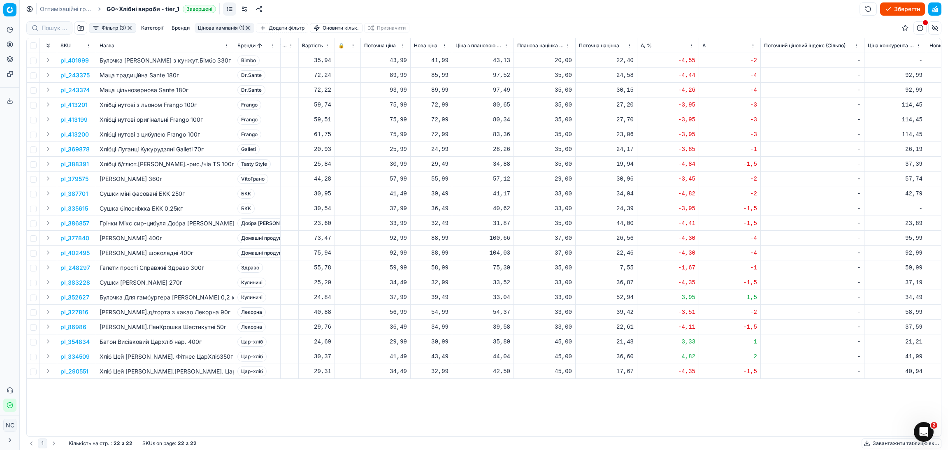
click at [79, 76] on p "pl_243375" at bounding box center [74, 75] width 29 height 8
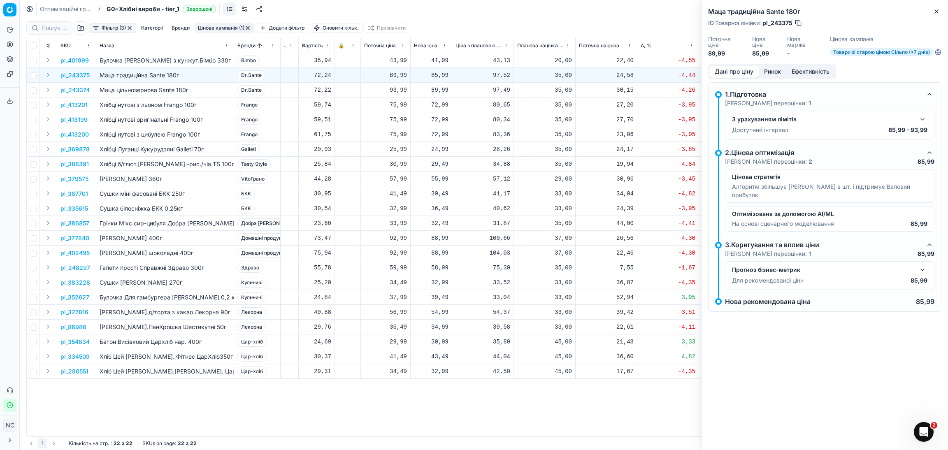
click at [774, 72] on button "Ринок" at bounding box center [773, 72] width 28 height 12
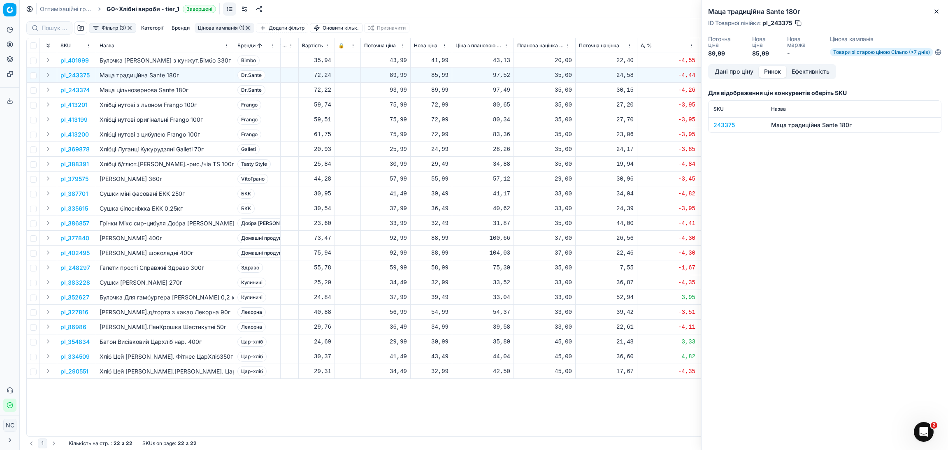
click at [725, 125] on div "243375" at bounding box center [737, 125] width 48 height 8
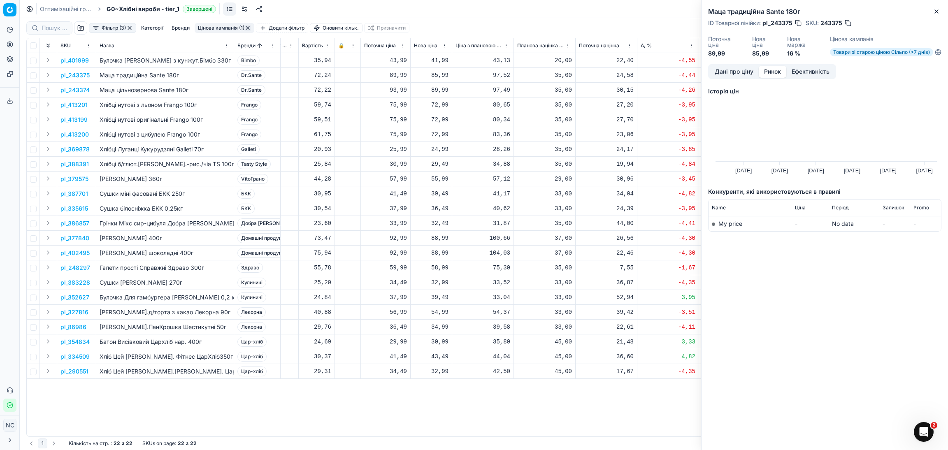
click at [942, 13] on div "Маца традиційна Sante 180г ID Товарної лінійки : pl_243375 SKU : 243375 Поточна…" at bounding box center [824, 32] width 246 height 64
click at [931, 12] on button "Close" at bounding box center [936, 12] width 10 height 10
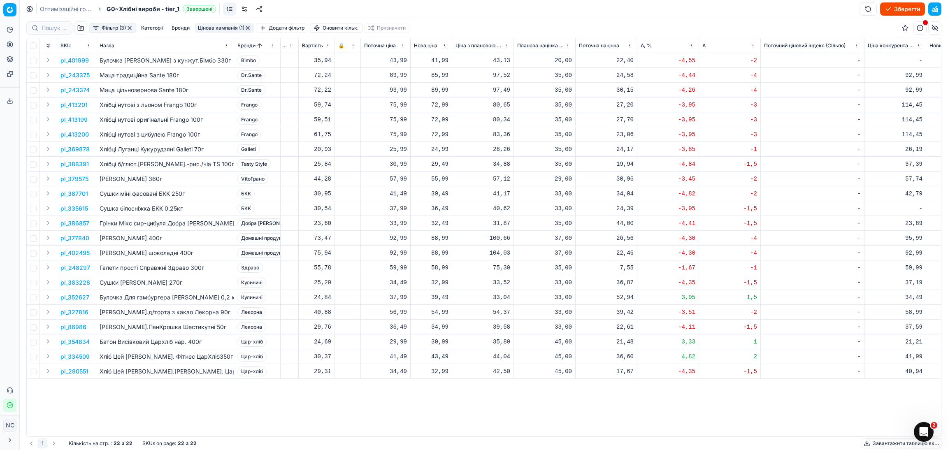
click at [84, 76] on p "pl_243375" at bounding box center [74, 75] width 29 height 8
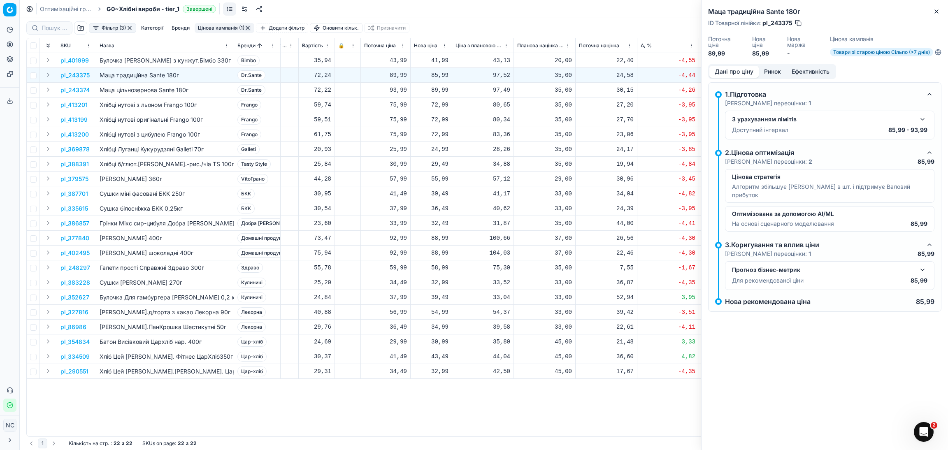
click at [797, 23] on button "button" at bounding box center [798, 23] width 8 height 8
click at [439, 73] on div "85,99" at bounding box center [431, 75] width 35 height 8
type input "89.99"
click at [936, 13] on icon "button" at bounding box center [936, 11] width 7 height 7
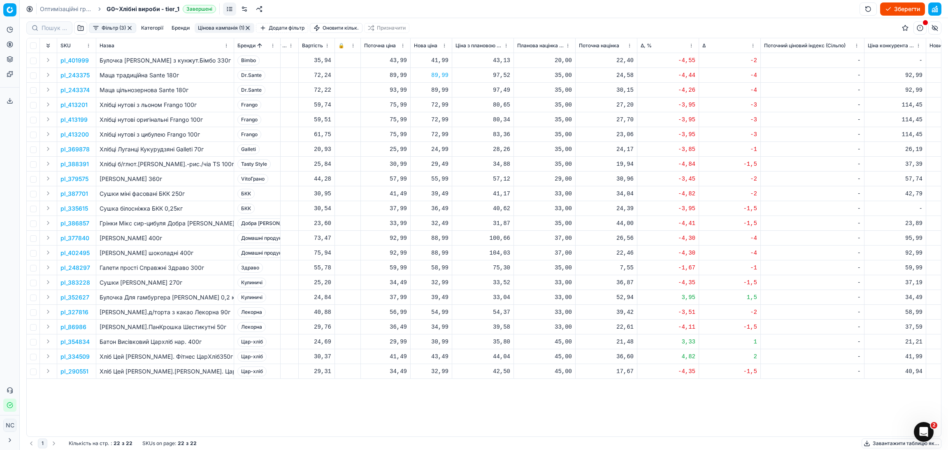
click at [218, 28] on button "Цінова кампанія (1)" at bounding box center [225, 28] width 60 height 10
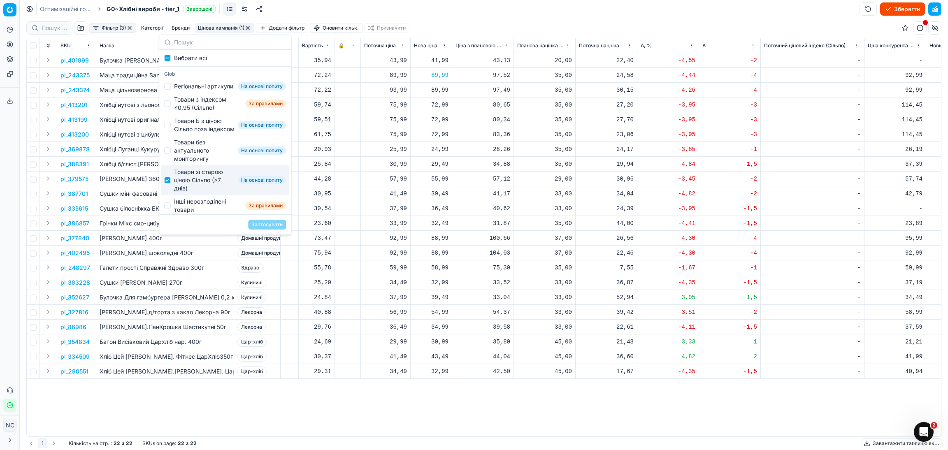
scroll to position [24, 0]
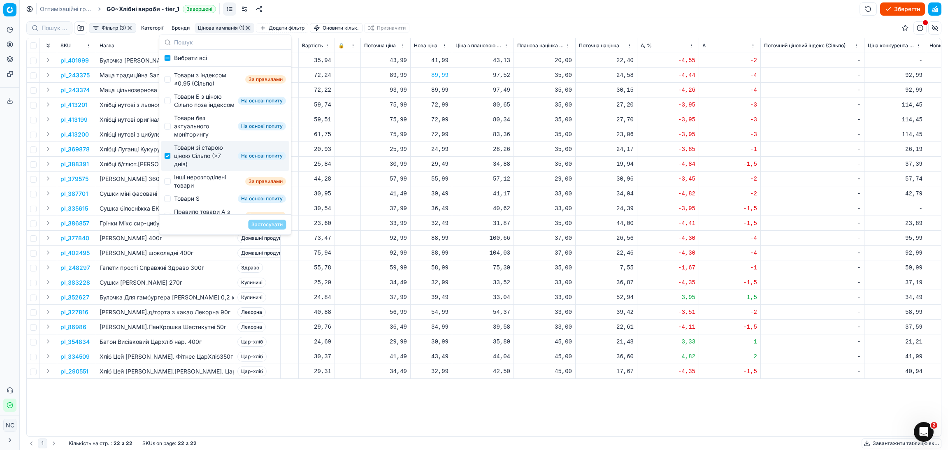
click at [197, 166] on div "Товари зі старою ціною Сільпо (>7 днів)" at bounding box center [204, 156] width 60 height 25
checkbox input "false"
click at [199, 190] on div "Інші нерозподілені товари" at bounding box center [208, 181] width 68 height 16
checkbox input "true"
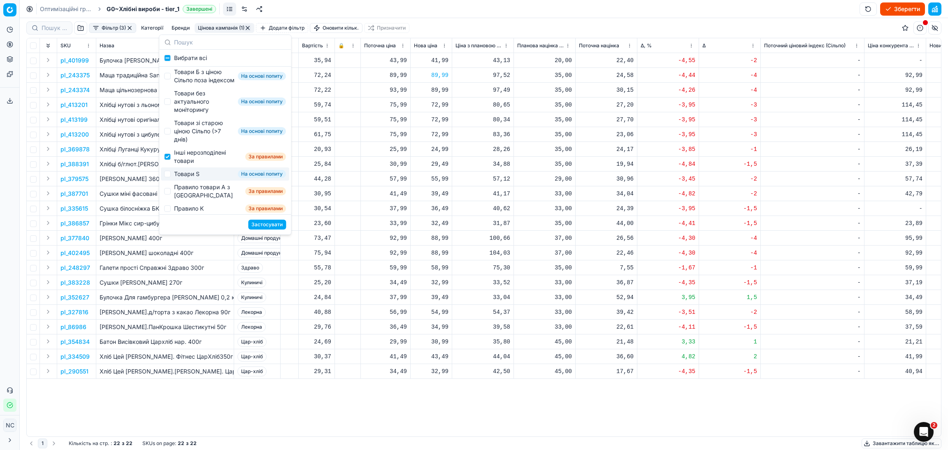
click at [270, 223] on button "Застосувати" at bounding box center [267, 225] width 38 height 10
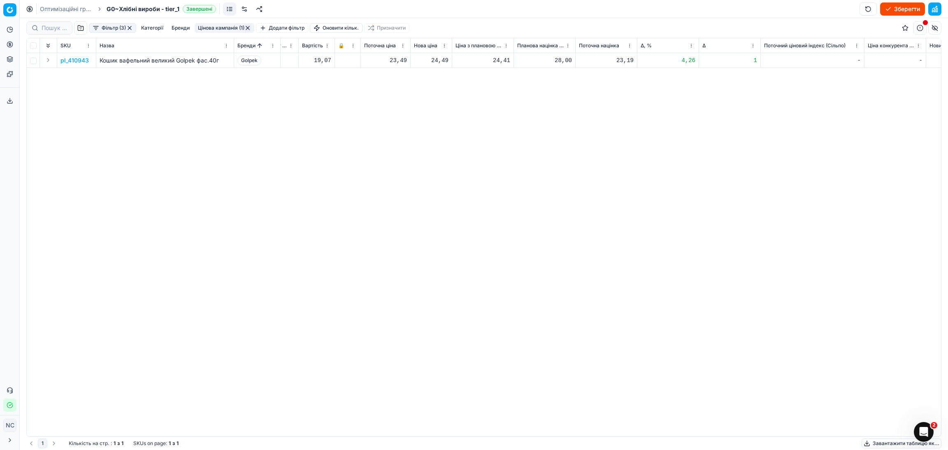
click at [225, 27] on button "Цінова кампанія (1)" at bounding box center [225, 28] width 60 height 10
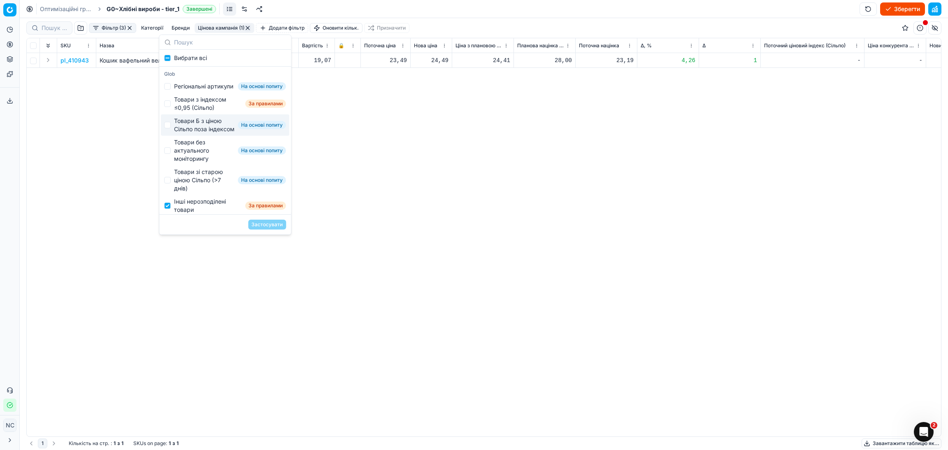
click at [198, 133] on div "Товари Б з ціною Сільпо поза індексом" at bounding box center [204, 125] width 60 height 16
checkbox input "true"
click at [268, 221] on button "Застосувати" at bounding box center [267, 225] width 38 height 10
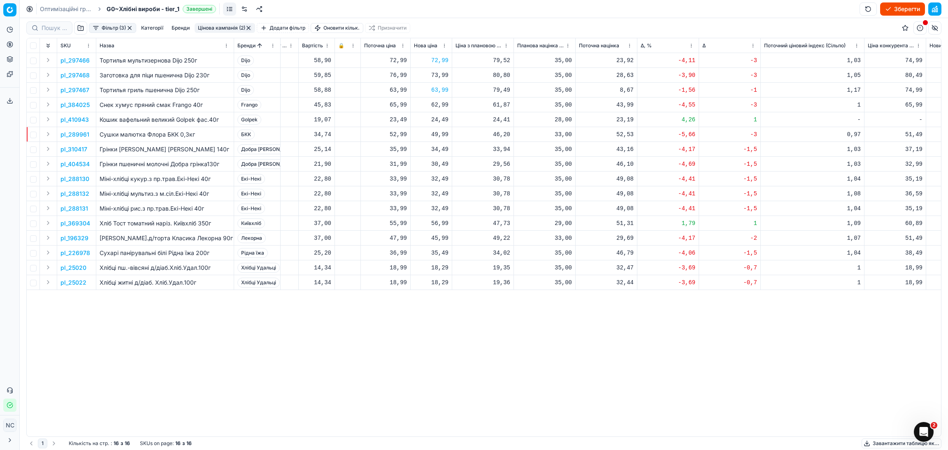
click at [228, 30] on button "Цінова кампанія (2)" at bounding box center [225, 28] width 60 height 10
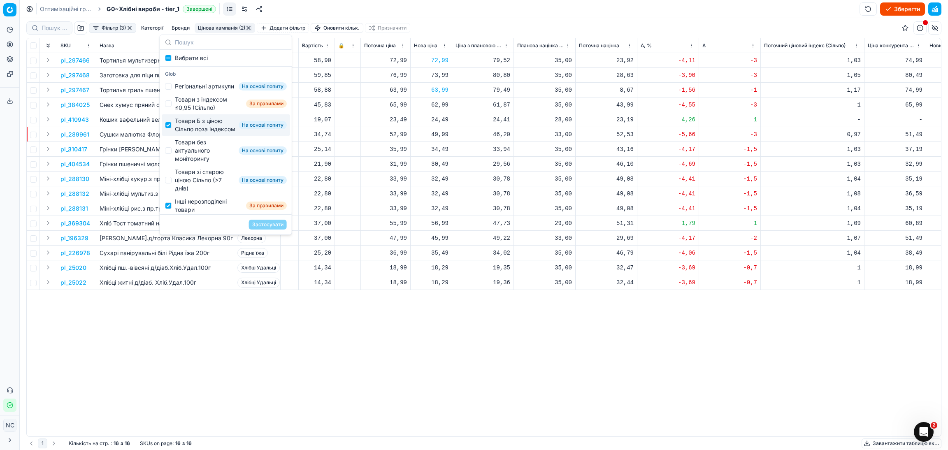
click at [199, 133] on div "Товари Б з ціною Сільпо поза індексом" at bounding box center [205, 125] width 60 height 16
checkbox input "false"
click at [195, 163] on div "Товари без актуального моніторингу" at bounding box center [205, 150] width 60 height 25
checkbox input "true"
click at [266, 225] on button "Застосувати" at bounding box center [268, 225] width 38 height 10
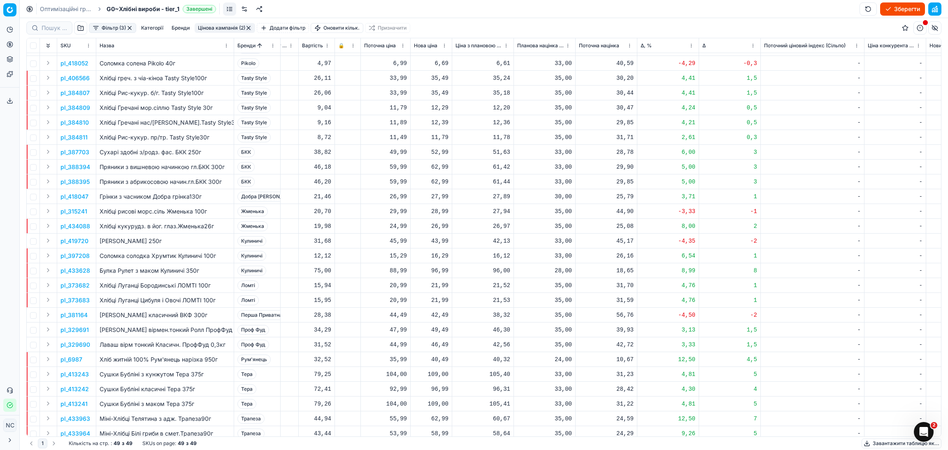
scroll to position [351, 306]
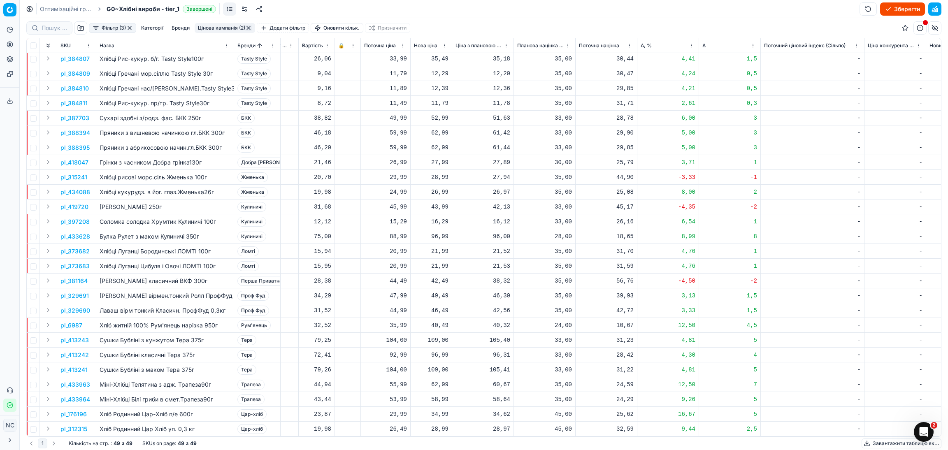
click at [223, 30] on button "Цінова кампанія (2)" at bounding box center [225, 28] width 60 height 10
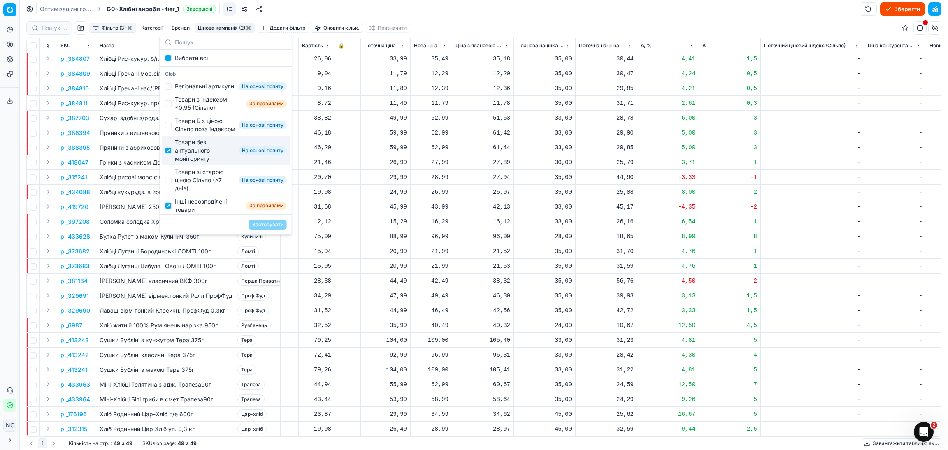
click at [190, 163] on div "Товари без актуального моніторингу" at bounding box center [205, 150] width 60 height 25
checkbox input "false"
click at [193, 86] on div "Регіональні артикули" at bounding box center [204, 86] width 59 height 8
checkbox input "true"
click at [258, 223] on button "Застосувати" at bounding box center [268, 225] width 38 height 10
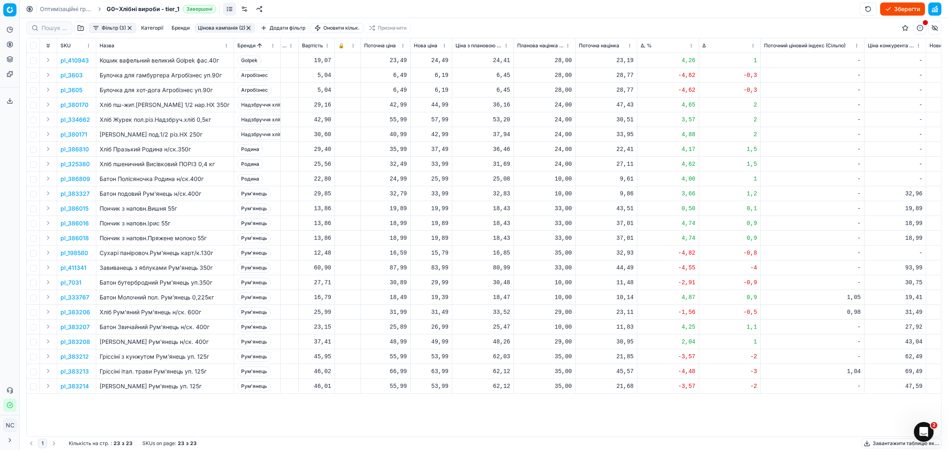
scroll to position [0, 306]
click at [76, 75] on p "pl_3603" at bounding box center [71, 75] width 22 height 8
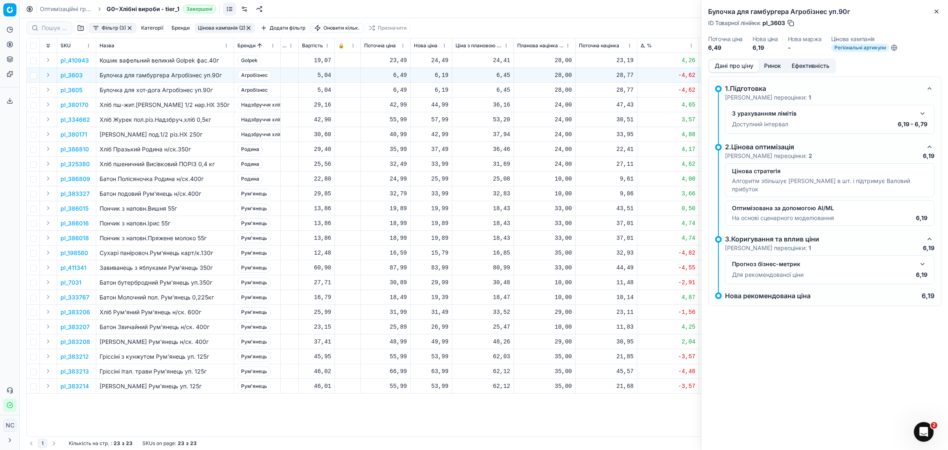
click at [772, 67] on button "Ринок" at bounding box center [773, 66] width 28 height 12
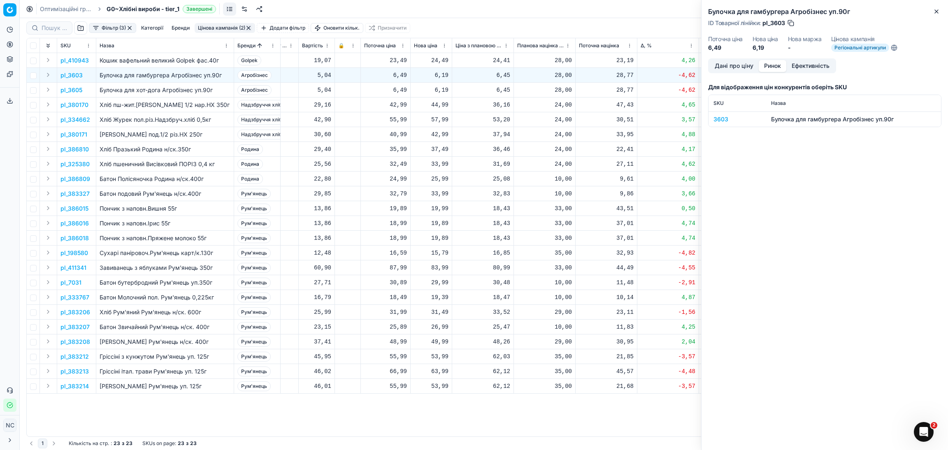
click at [723, 119] on div "3603" at bounding box center [737, 119] width 48 height 8
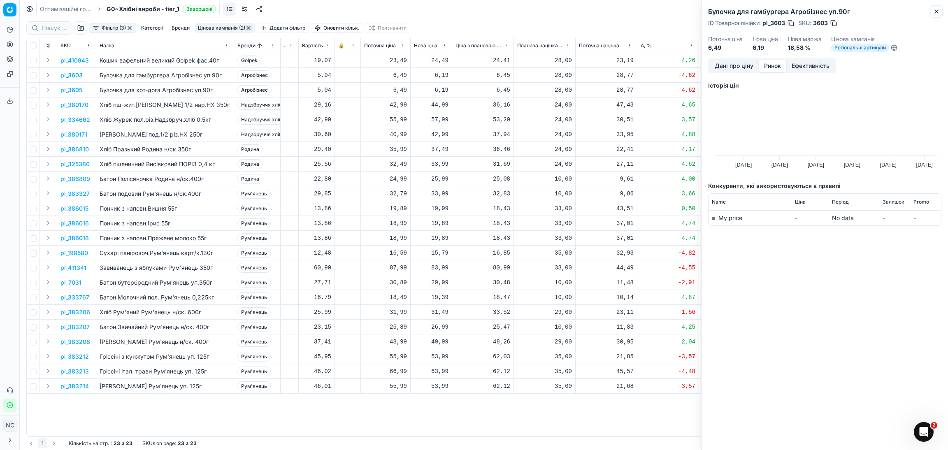
click at [935, 13] on icon "button" at bounding box center [936, 11] width 7 height 7
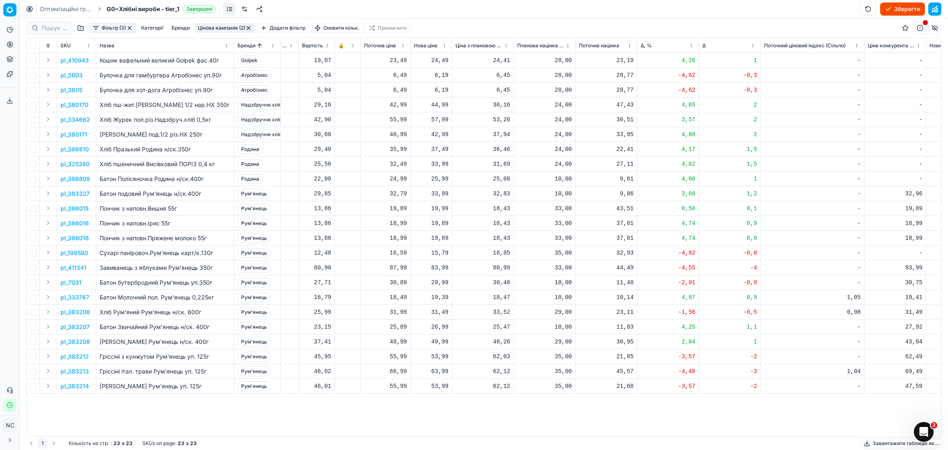
click at [76, 91] on p "pl_3605" at bounding box center [71, 90] width 22 height 8
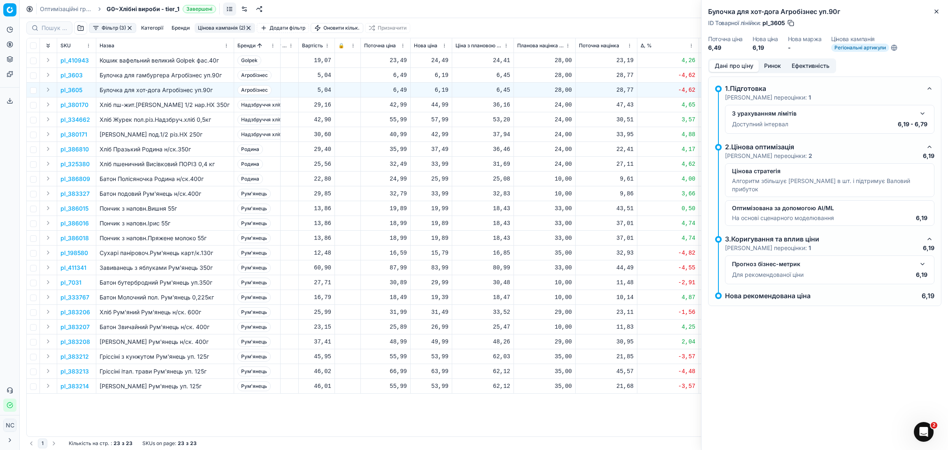
click at [775, 68] on button "Ринок" at bounding box center [773, 66] width 28 height 12
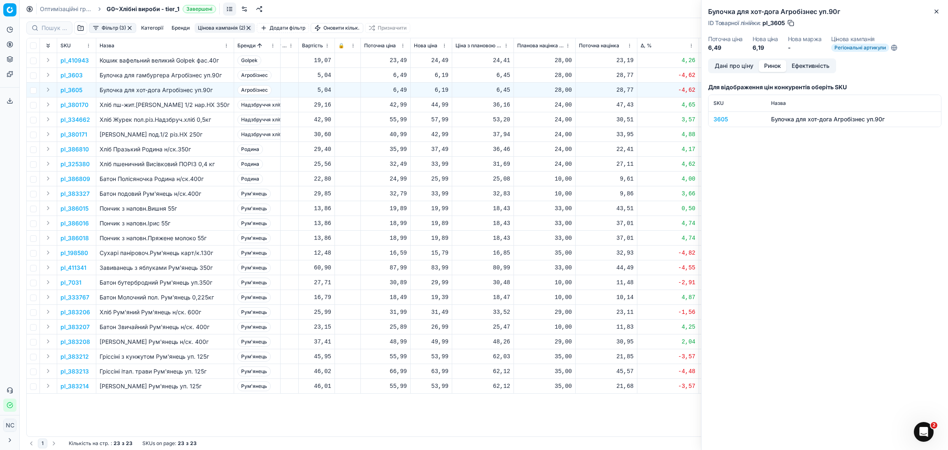
click at [719, 118] on div "3605" at bounding box center [737, 119] width 48 height 8
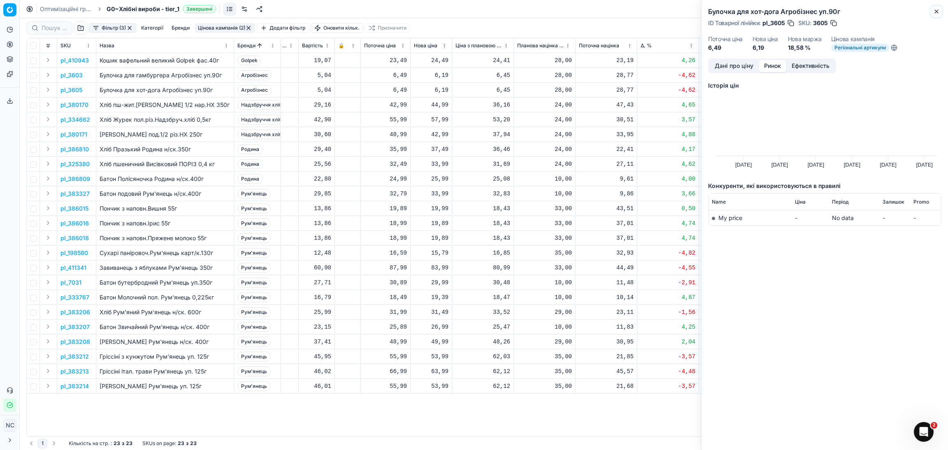
drag, startPoint x: 933, startPoint y: 13, endPoint x: 831, endPoint y: 45, distance: 106.2
click at [934, 13] on icon "button" at bounding box center [936, 11] width 7 height 7
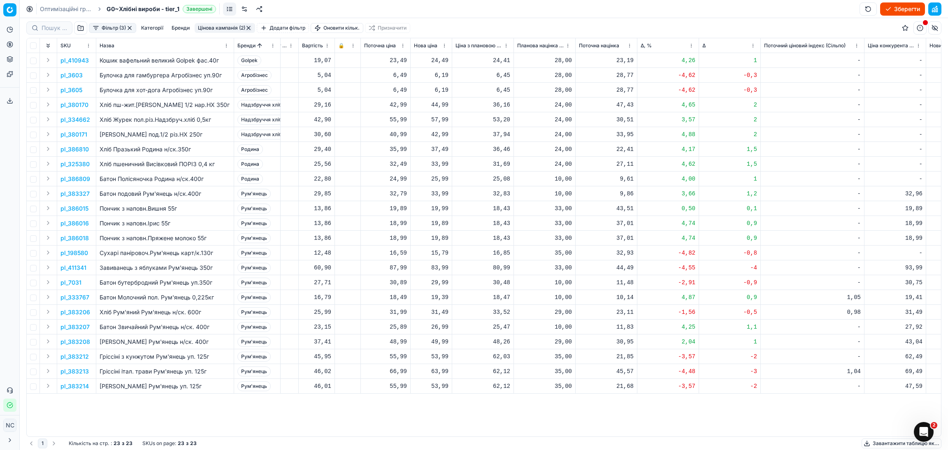
click at [82, 106] on p "pl_380170" at bounding box center [74, 105] width 28 height 8
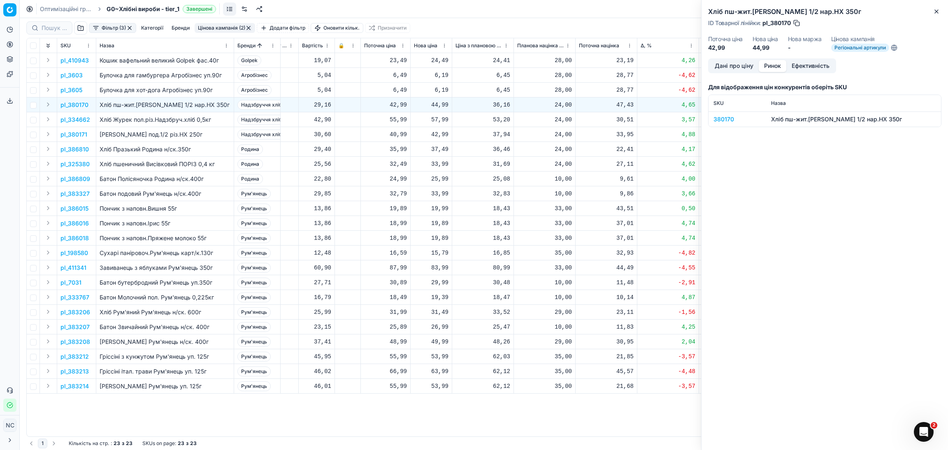
click at [773, 65] on button "Ринок" at bounding box center [773, 66] width 28 height 12
drag, startPoint x: 729, startPoint y: 117, endPoint x: 728, endPoint y: 123, distance: 5.8
click at [728, 123] on div "380170" at bounding box center [737, 119] width 48 height 8
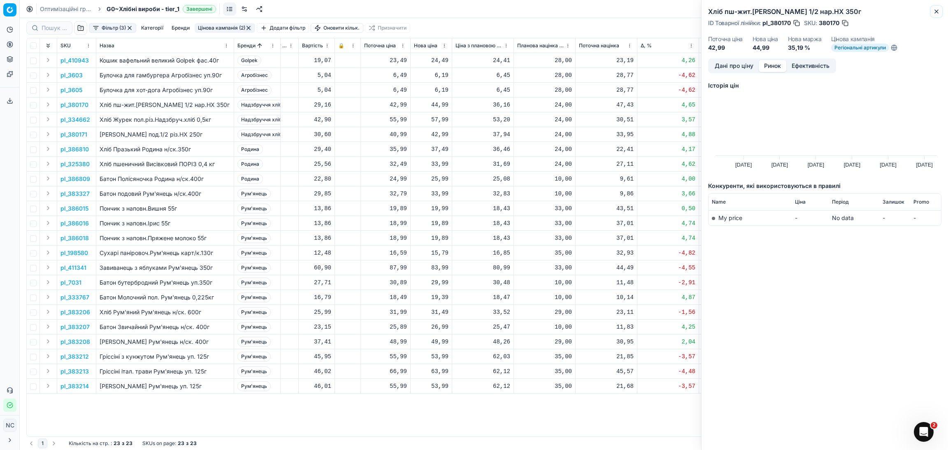
click at [932, 12] on button "Close" at bounding box center [936, 12] width 10 height 10
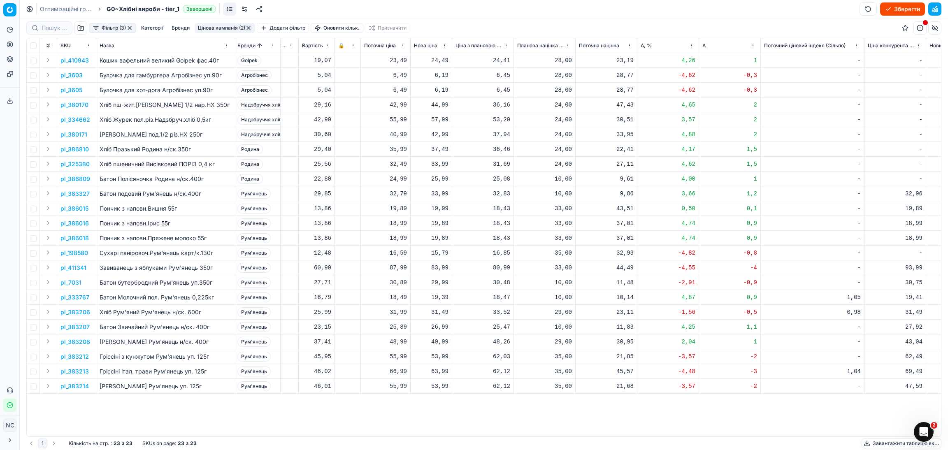
click at [82, 135] on p "pl_380171" at bounding box center [73, 134] width 27 height 8
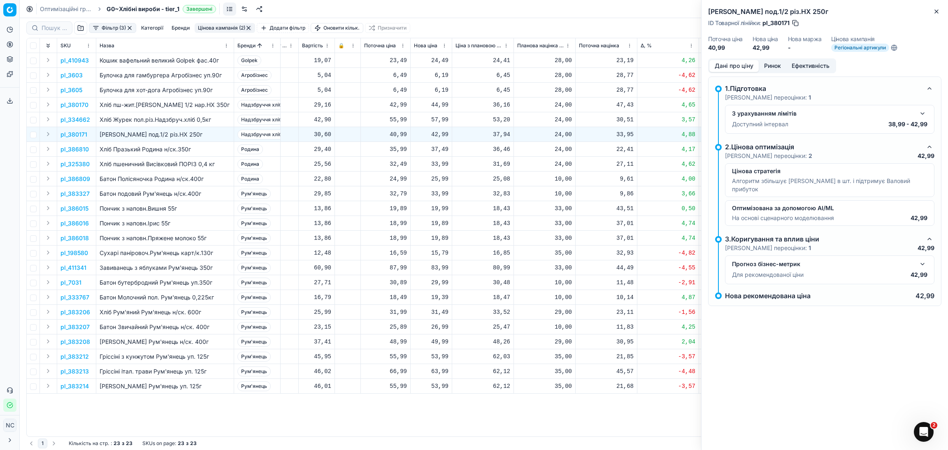
click at [775, 67] on button "Ринок" at bounding box center [773, 66] width 28 height 12
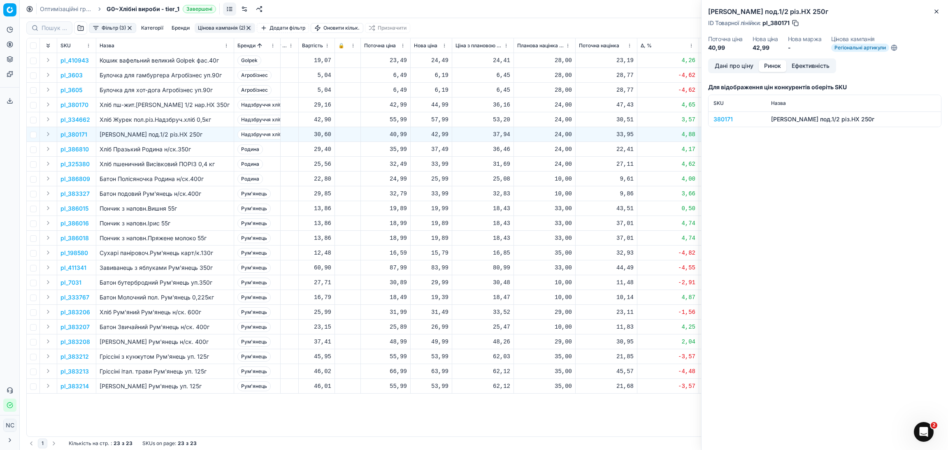
click at [726, 121] on div "380171" at bounding box center [737, 119] width 48 height 8
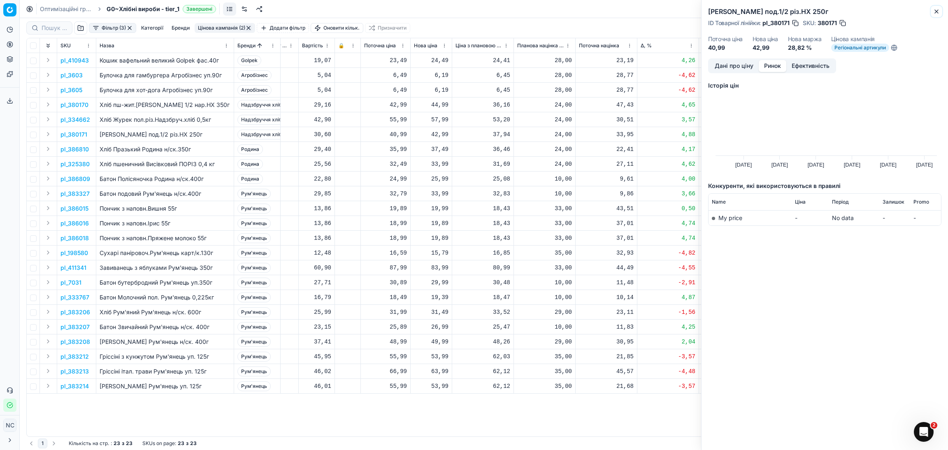
click at [934, 10] on icon "button" at bounding box center [936, 11] width 7 height 7
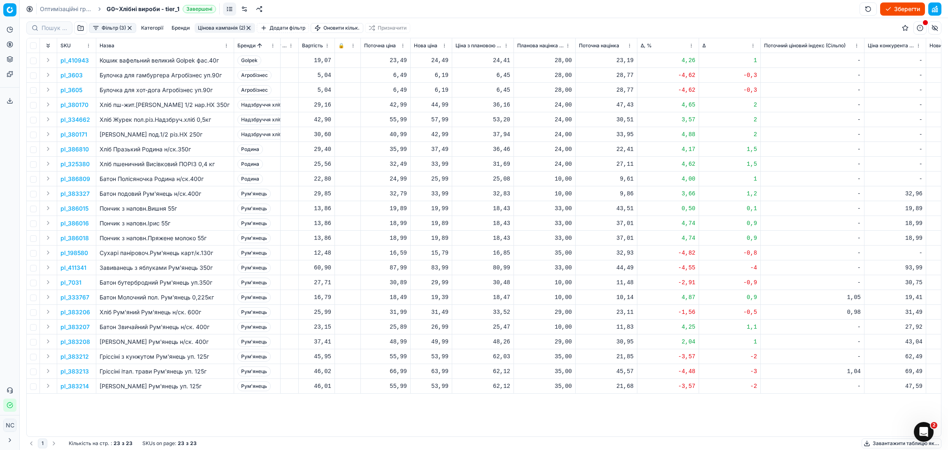
click at [70, 193] on p "pl_383327" at bounding box center [74, 194] width 29 height 8
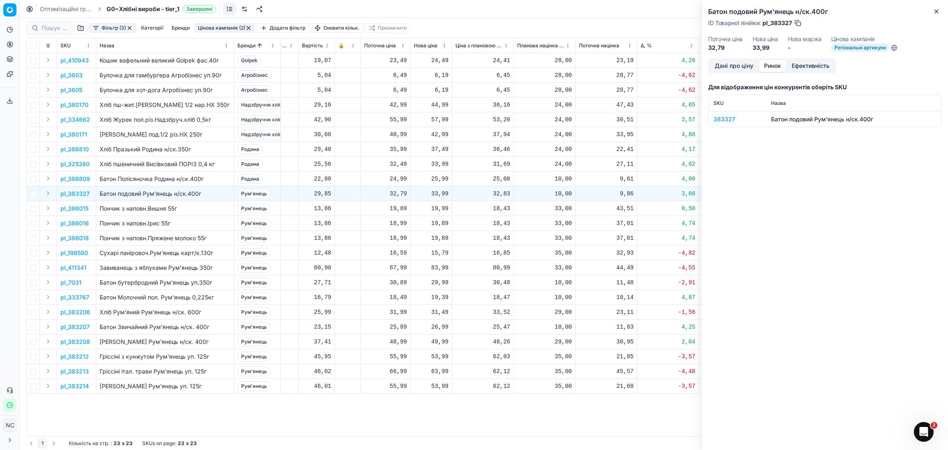
click at [771, 67] on button "Ринок" at bounding box center [773, 66] width 28 height 12
click at [722, 121] on div "383327" at bounding box center [737, 119] width 48 height 8
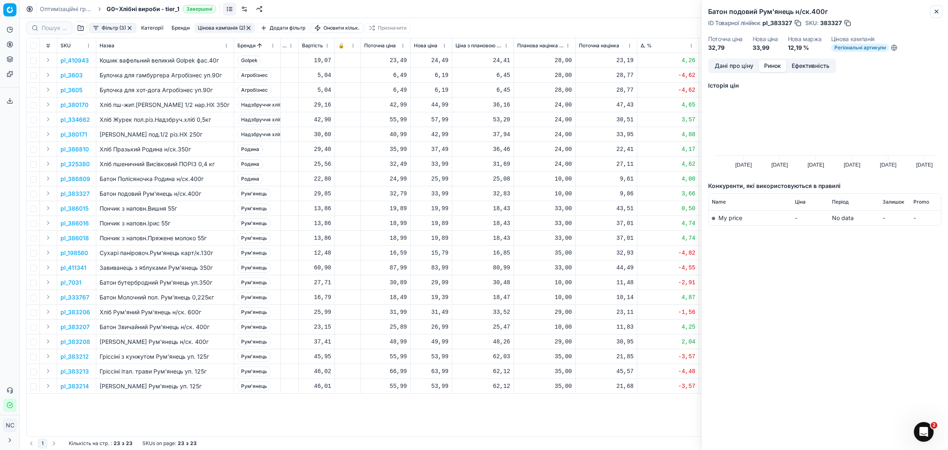
click at [937, 10] on icon "button" at bounding box center [936, 11] width 3 height 3
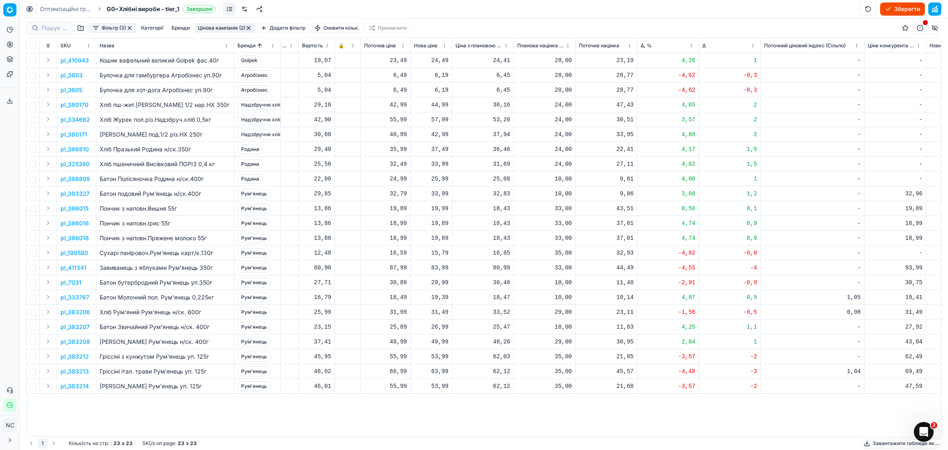
click at [78, 208] on p "pl_386015" at bounding box center [74, 208] width 28 height 8
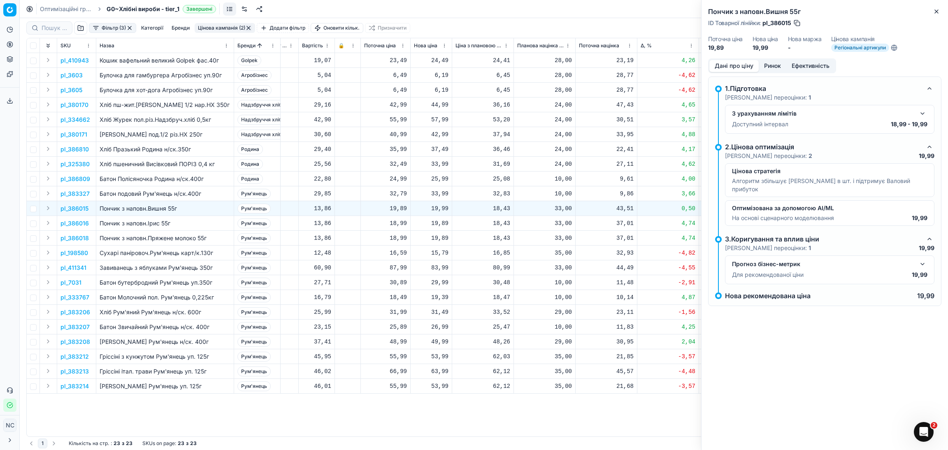
click at [772, 63] on button "Ринок" at bounding box center [773, 66] width 28 height 12
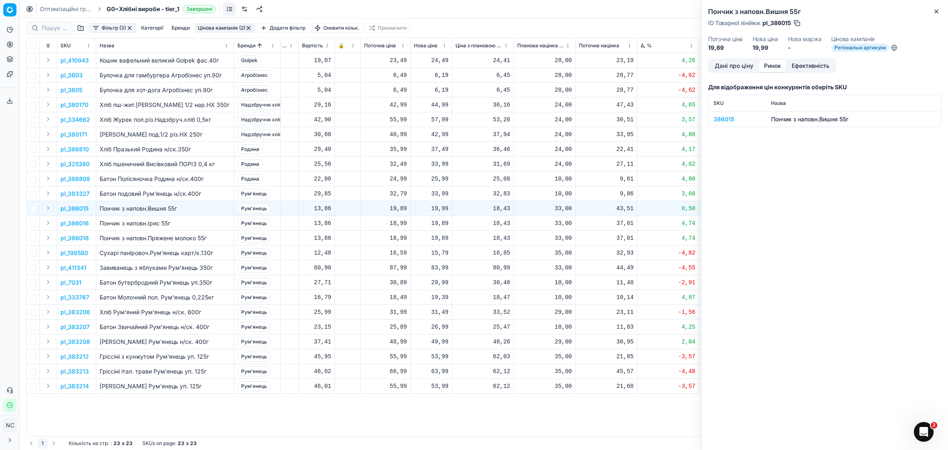
click at [722, 119] on div "386015" at bounding box center [737, 119] width 48 height 8
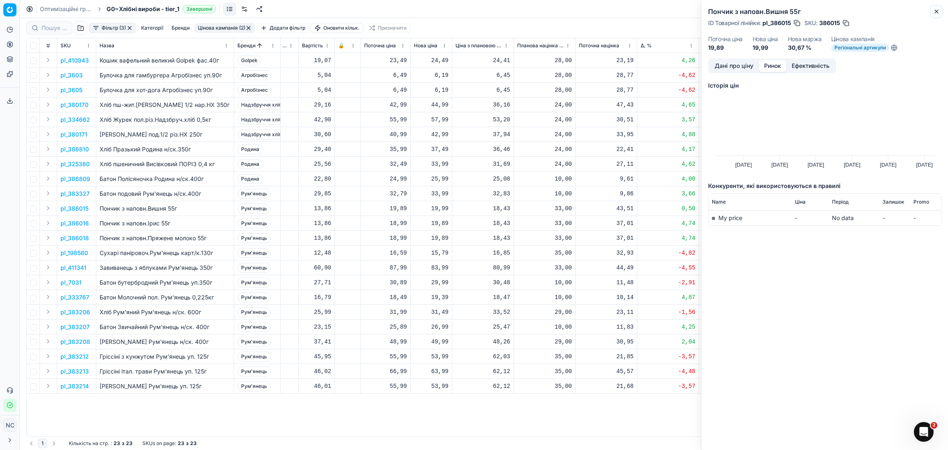
click at [937, 11] on icon "button" at bounding box center [936, 11] width 7 height 7
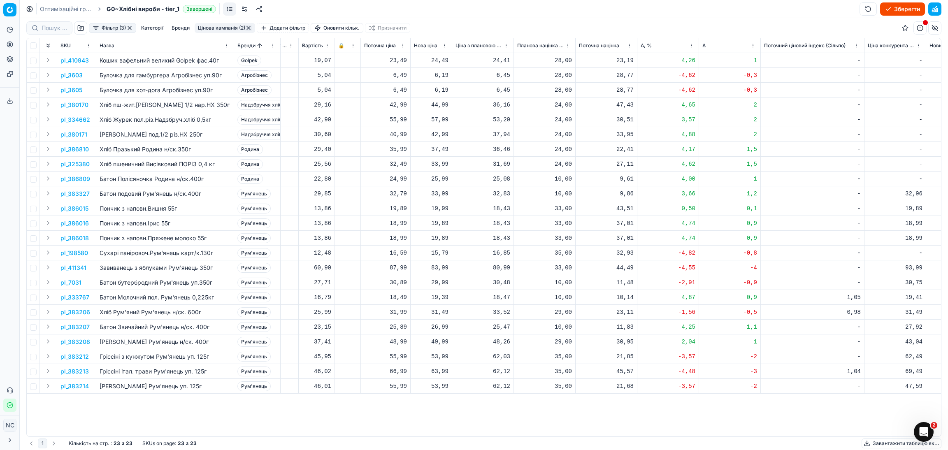
click at [79, 223] on p "pl_386016" at bounding box center [74, 223] width 28 height 8
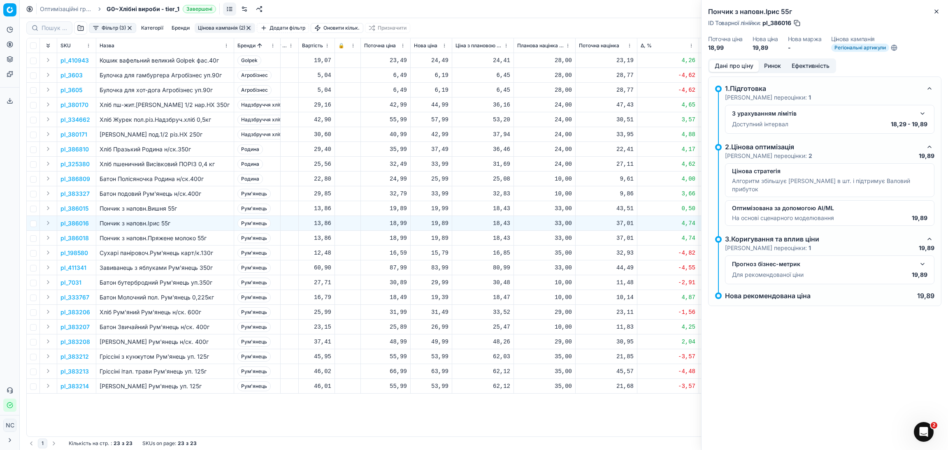
click at [774, 68] on button "Ринок" at bounding box center [773, 66] width 28 height 12
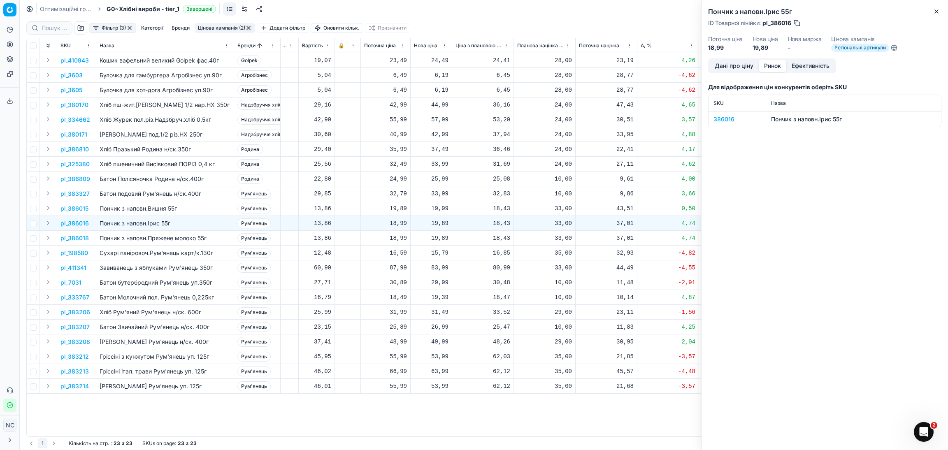
click at [726, 120] on div "386016" at bounding box center [737, 119] width 48 height 8
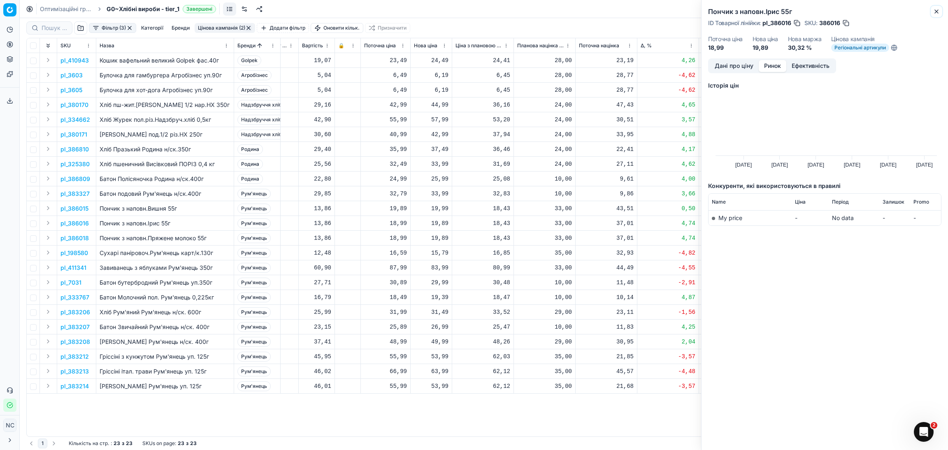
click at [939, 13] on icon "button" at bounding box center [936, 11] width 7 height 7
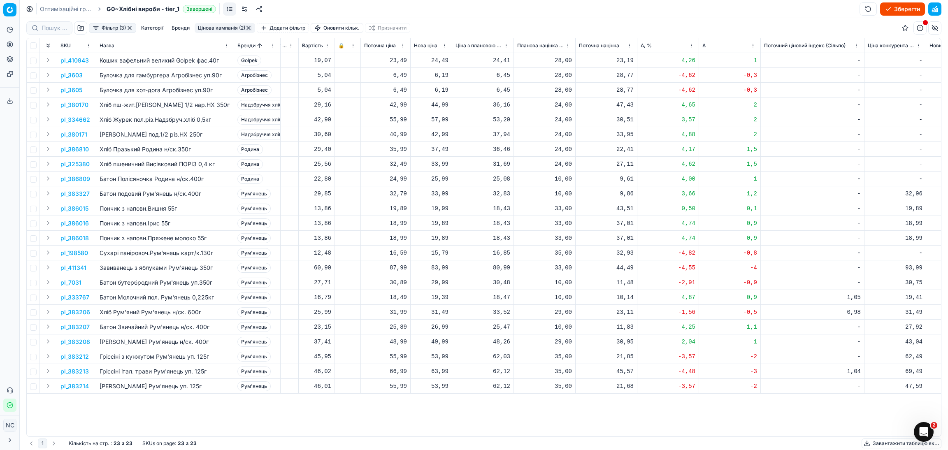
click at [76, 282] on p "pl_7031" at bounding box center [70, 283] width 21 height 8
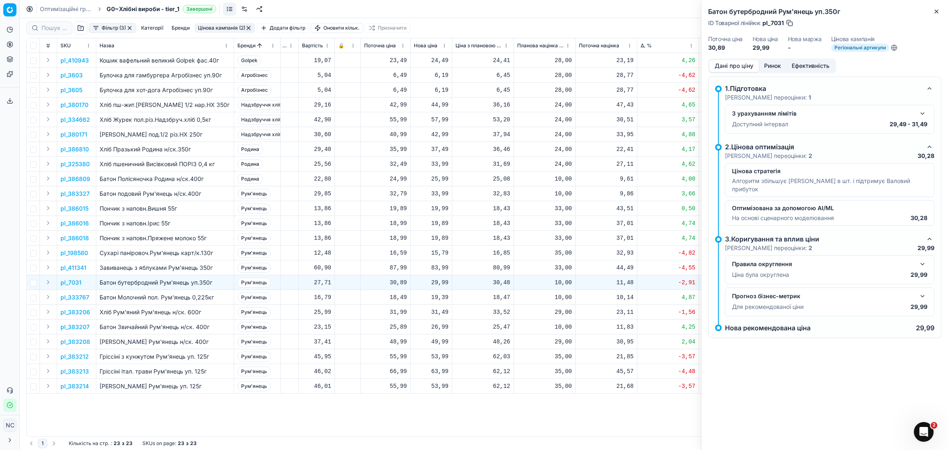
click at [784, 60] on button "Ринок" at bounding box center [773, 66] width 28 height 12
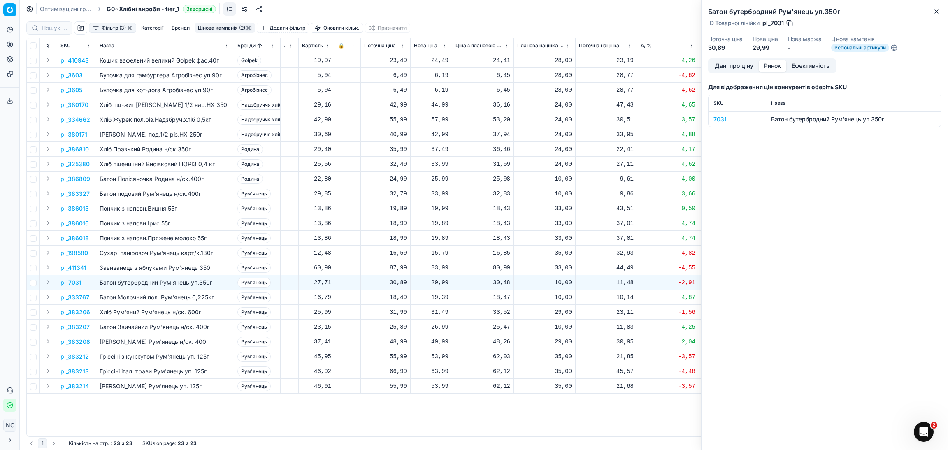
click at [725, 118] on div "7031" at bounding box center [737, 119] width 48 height 8
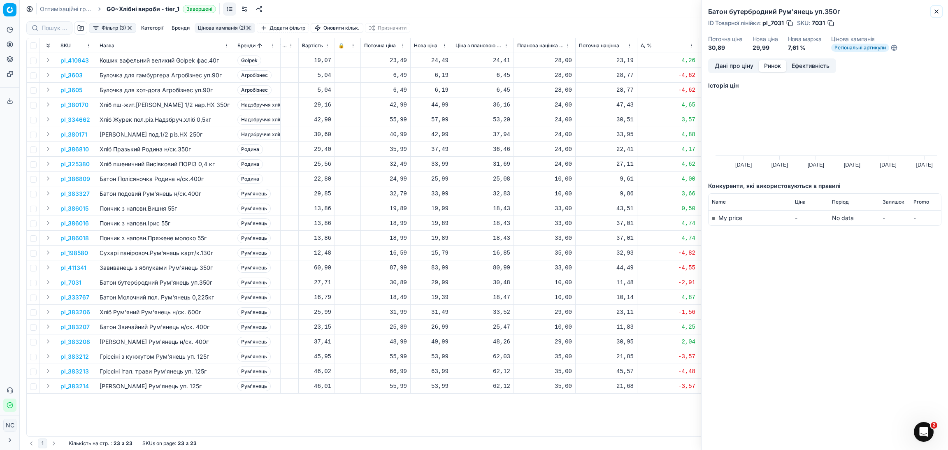
click at [938, 9] on icon "button" at bounding box center [936, 11] width 7 height 7
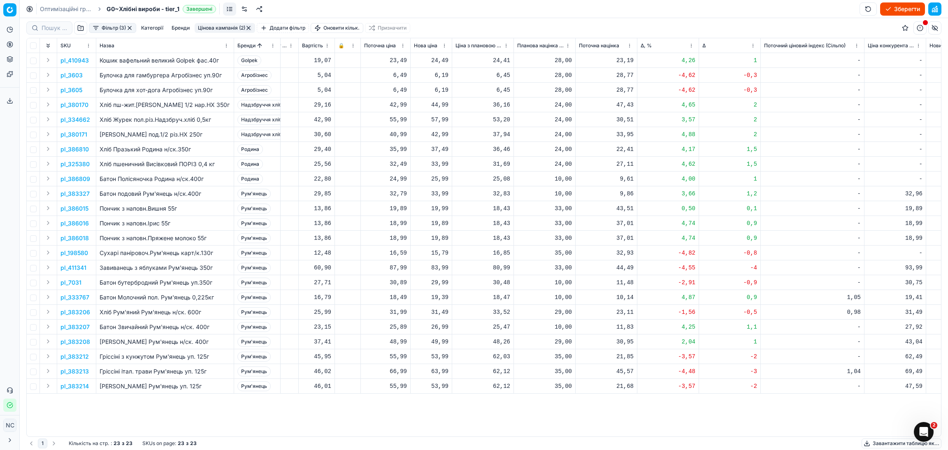
click at [79, 312] on p "pl_383206" at bounding box center [75, 312] width 30 height 8
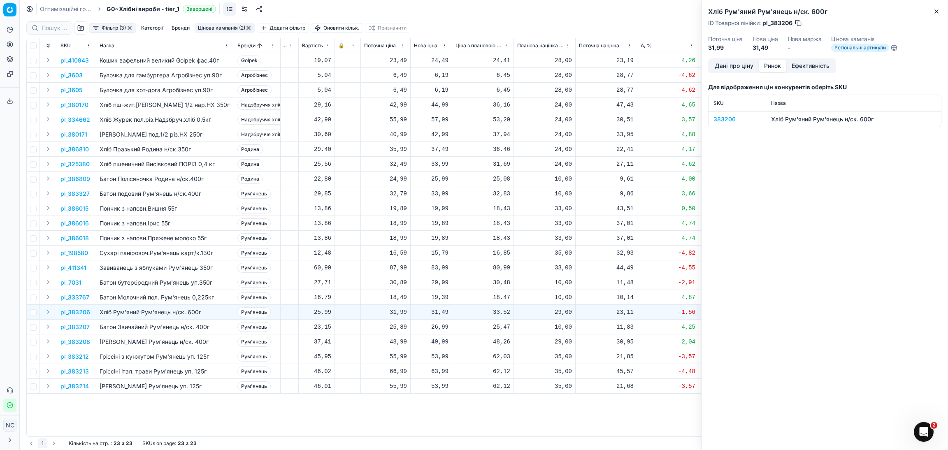
click at [779, 67] on button "Ринок" at bounding box center [773, 66] width 28 height 12
click at [732, 118] on div "383206" at bounding box center [737, 119] width 48 height 8
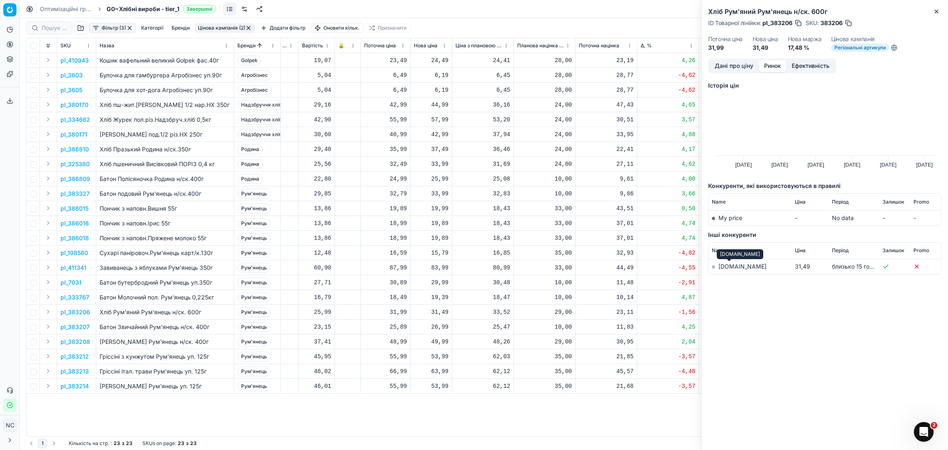
click at [728, 267] on link "[DOMAIN_NAME]" at bounding box center [742, 266] width 48 height 7
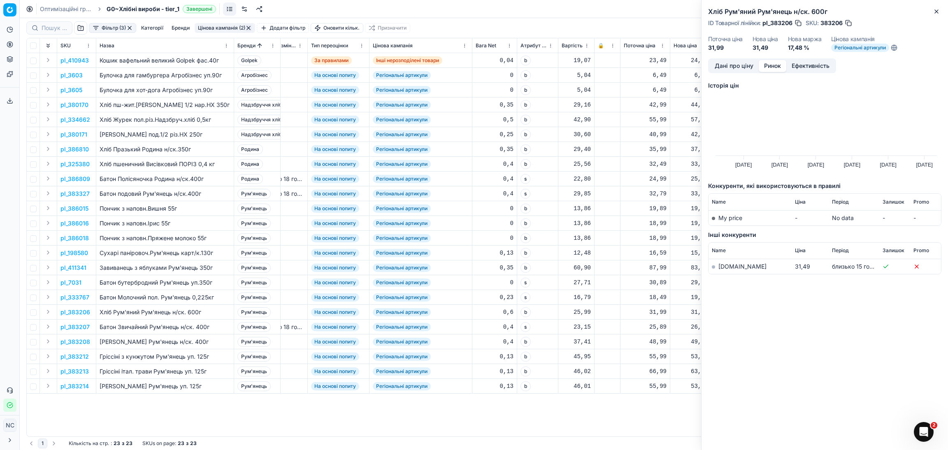
scroll to position [0, 0]
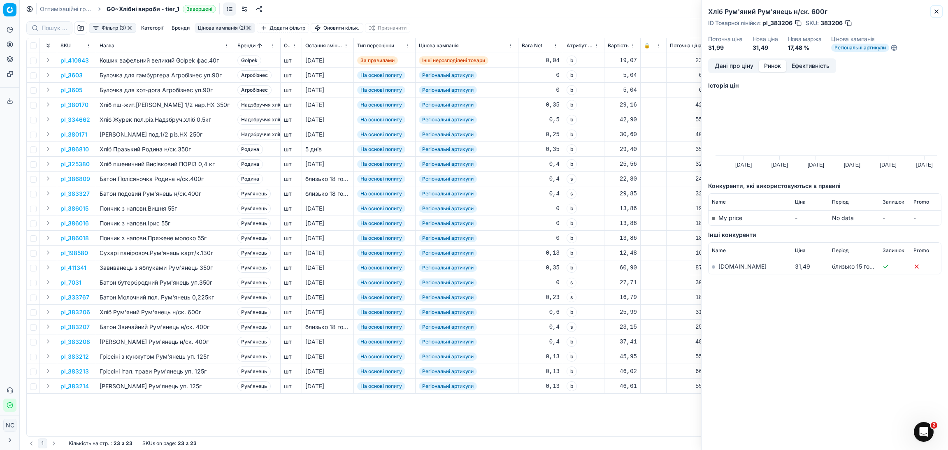
click at [937, 14] on icon "button" at bounding box center [936, 11] width 7 height 7
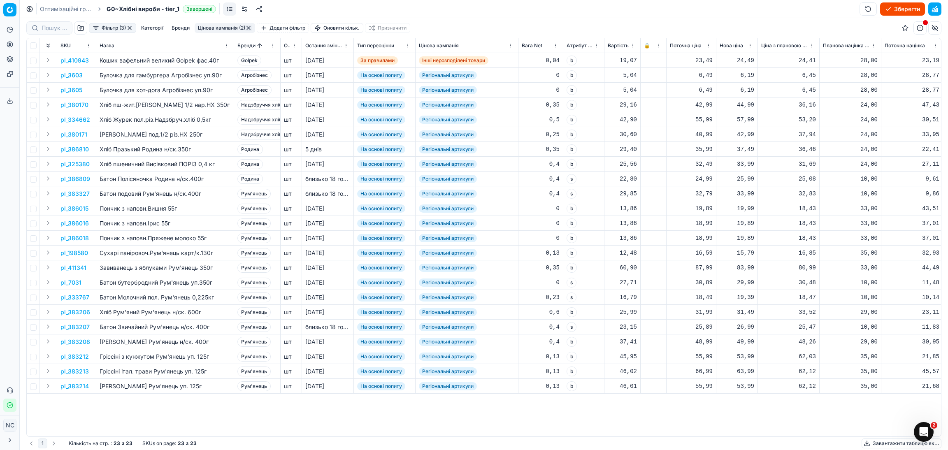
click at [594, 47] on html "Pricing platform Аналітика Цінова оптимізація Асортимент продукції Шаблони Серв…" at bounding box center [474, 225] width 948 height 450
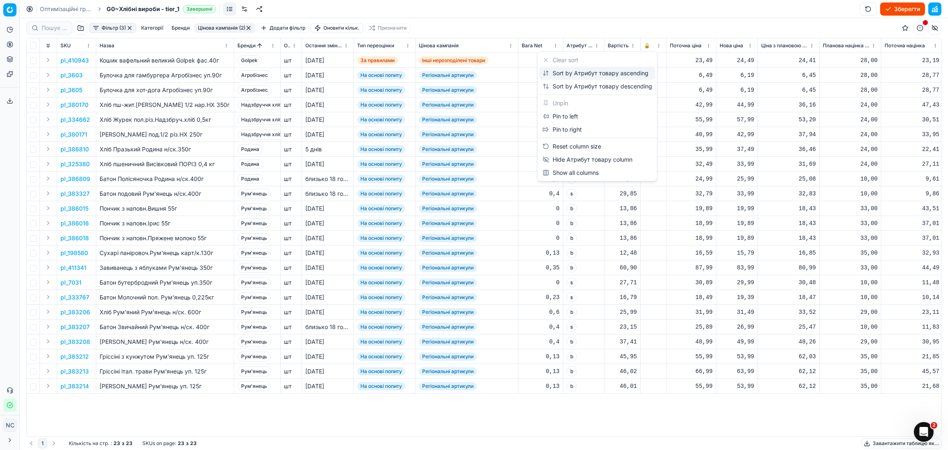
click at [591, 74] on div "Sort by Атрибут товару ascending" at bounding box center [596, 73] width 106 height 8
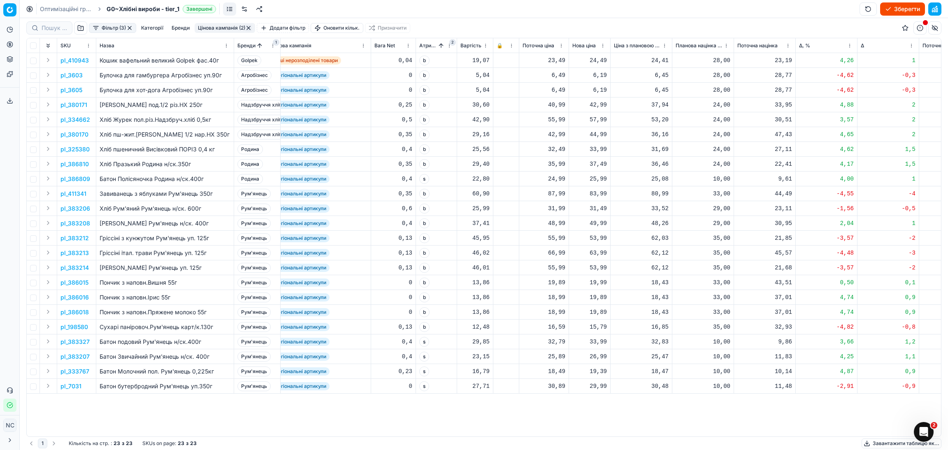
scroll to position [0, 149]
click at [592, 346] on div "33,99" at bounding box center [588, 342] width 35 height 8
type input "32.79"
click at [599, 358] on div "26,99" at bounding box center [588, 357] width 35 height 8
type input "25.89"
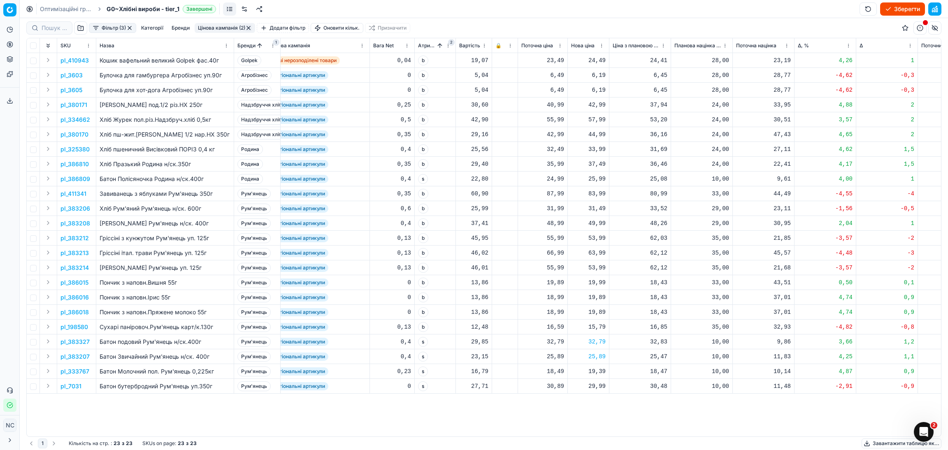
click at [596, 374] on div "19,39" at bounding box center [588, 371] width 35 height 8
type input "18.49"
click at [601, 388] on div "29,99" at bounding box center [588, 386] width 35 height 8
type input "2"
type input "30.89"
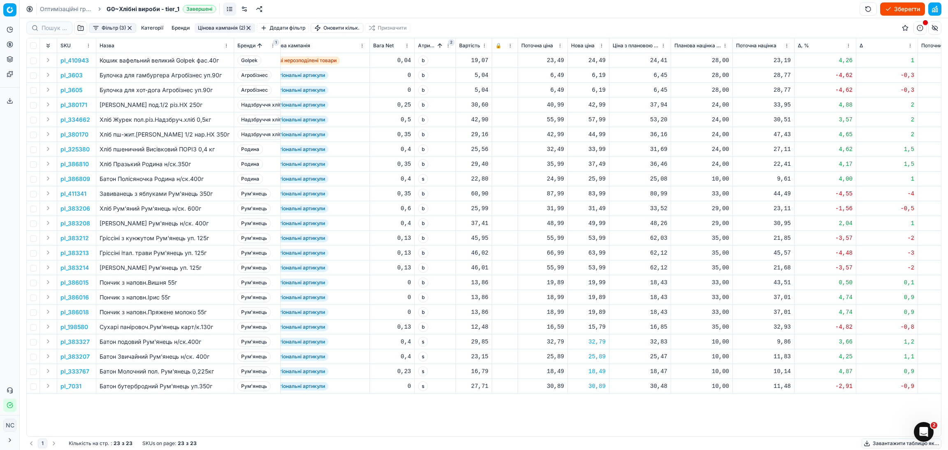
click at [249, 28] on button "button" at bounding box center [248, 28] width 7 height 7
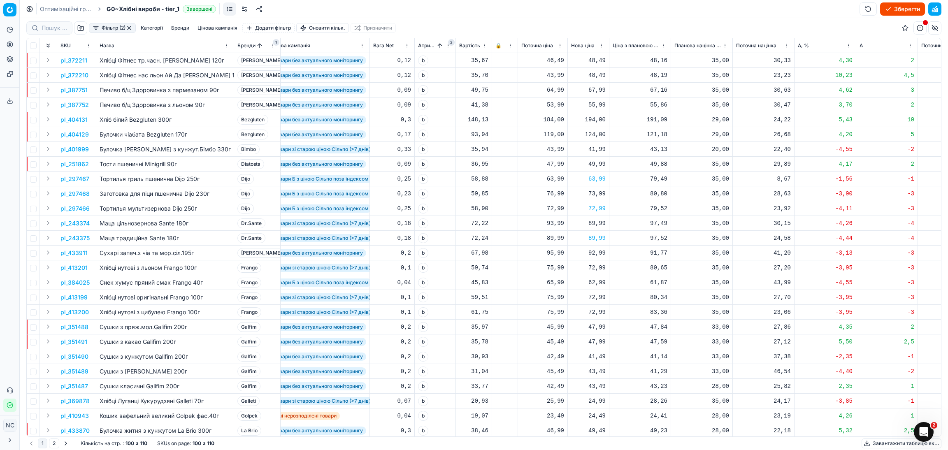
click at [129, 28] on button "button" at bounding box center [129, 28] width 7 height 7
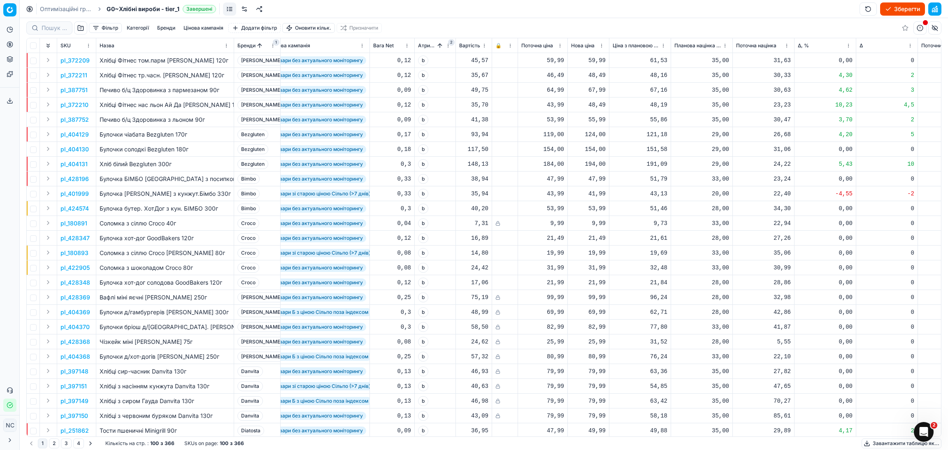
click at [905, 9] on button "Зберегти" at bounding box center [902, 8] width 45 height 13
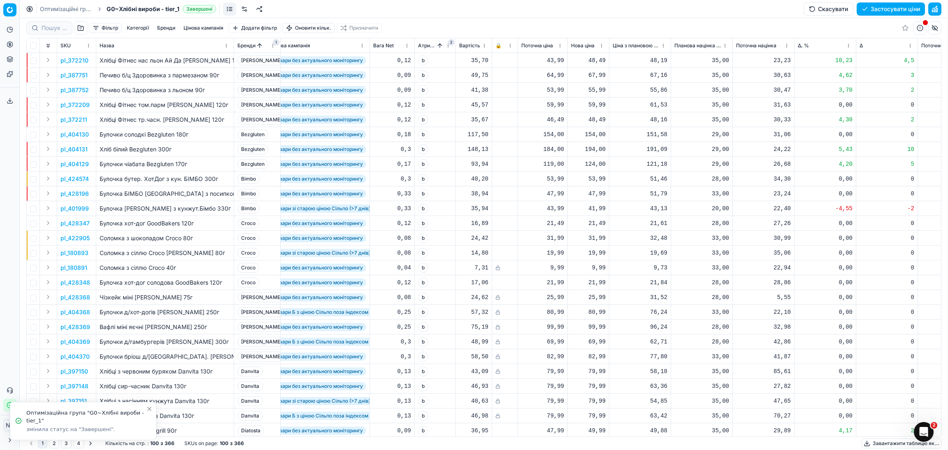
click at [885, 8] on button "Застосувати ціни" at bounding box center [890, 8] width 68 height 13
click at [891, 9] on button "Завантажити звіт" at bounding box center [890, 8] width 70 height 13
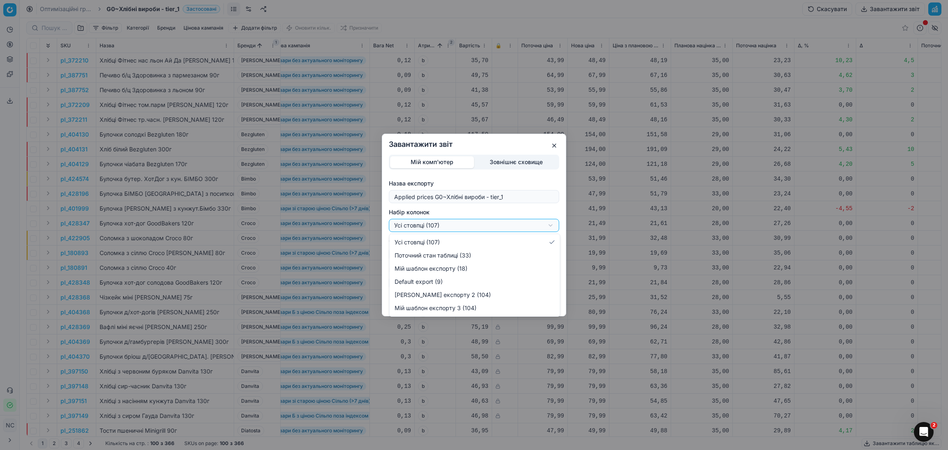
click at [549, 226] on div "Завантажити звіт Мій комп'ютер Зовнішнє сховище Назва експорту Applied prices G…" at bounding box center [474, 225] width 948 height 450
select select "custom"
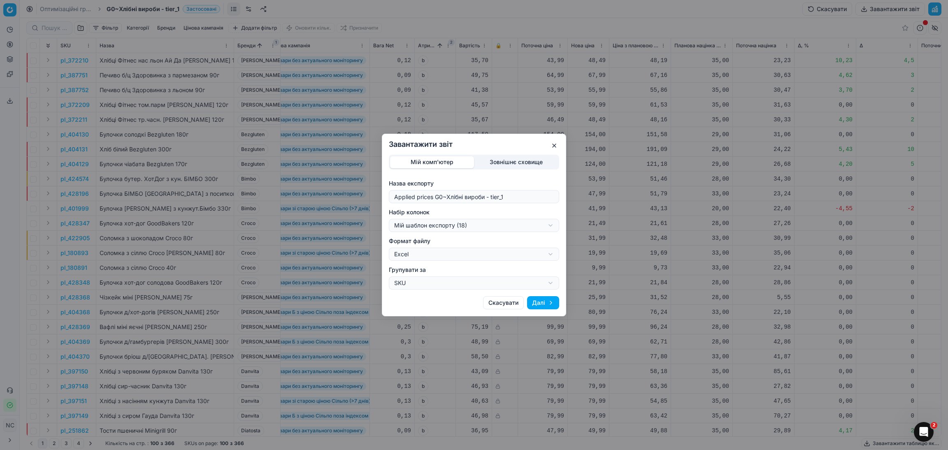
click at [544, 302] on button "Далі" at bounding box center [543, 302] width 32 height 13
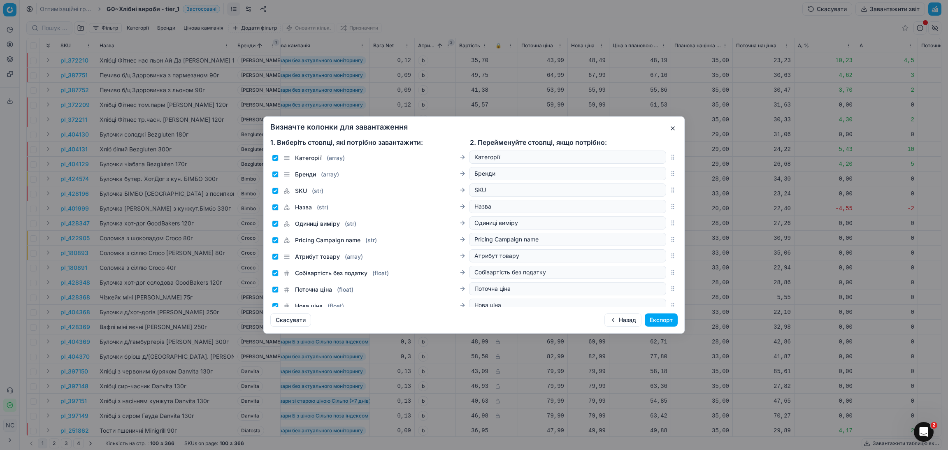
click at [660, 322] on button "Експорт" at bounding box center [661, 319] width 33 height 13
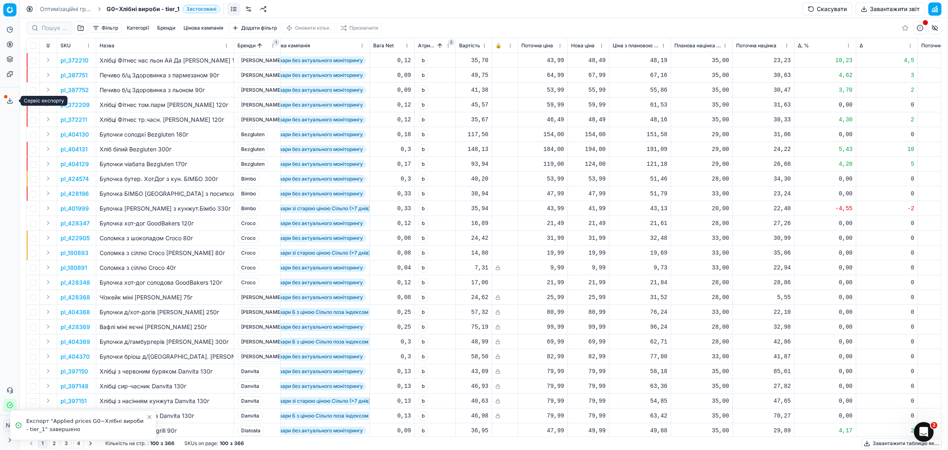
click at [7, 100] on icon at bounding box center [10, 100] width 7 height 7
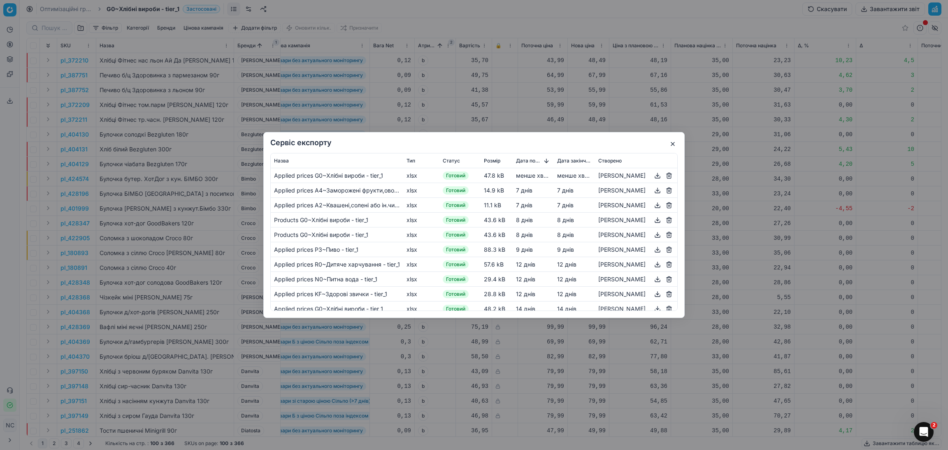
click at [660, 177] on button "button" at bounding box center [657, 176] width 10 height 10
click at [673, 144] on button "button" at bounding box center [673, 144] width 10 height 10
